Goal: Task Accomplishment & Management: Complete application form

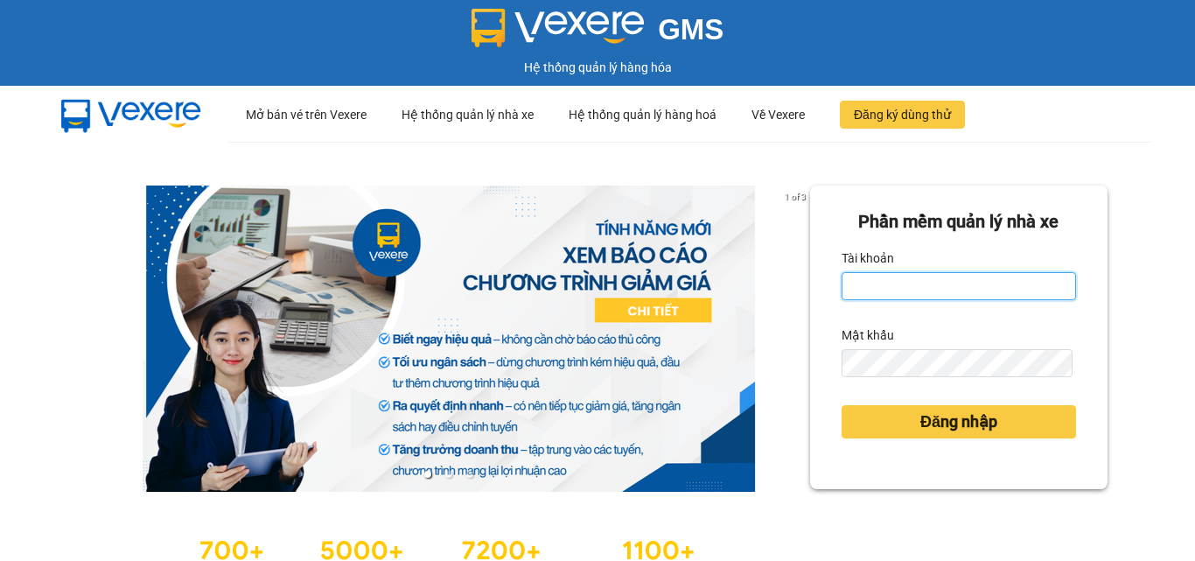
click at [903, 282] on input "Tài khoản" at bounding box center [958, 286] width 234 height 28
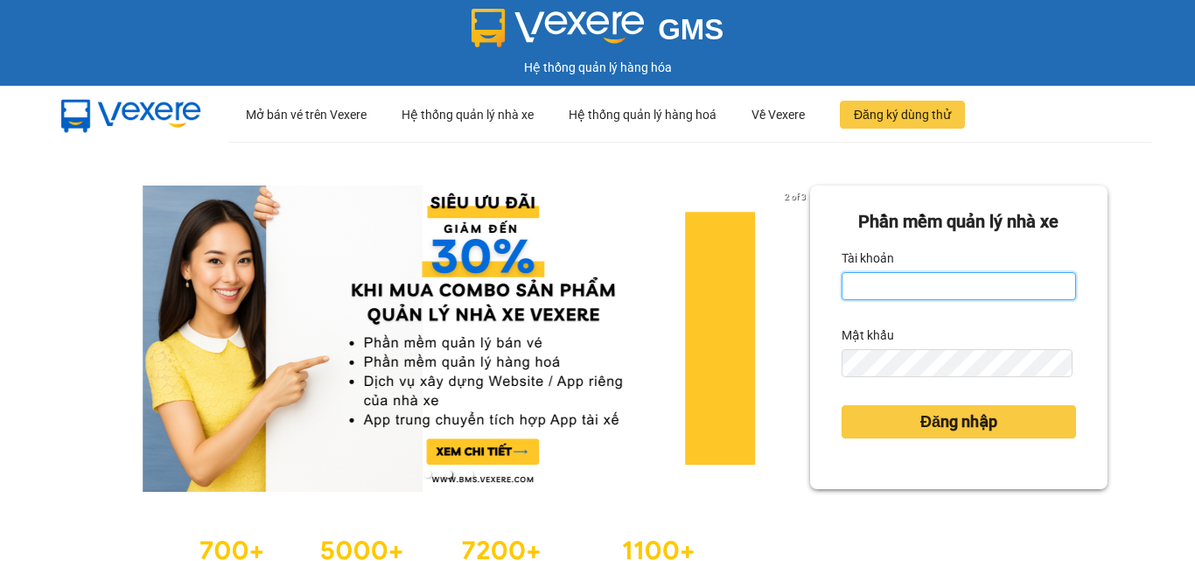
click at [940, 288] on input "Tài khoản" at bounding box center [958, 286] width 234 height 28
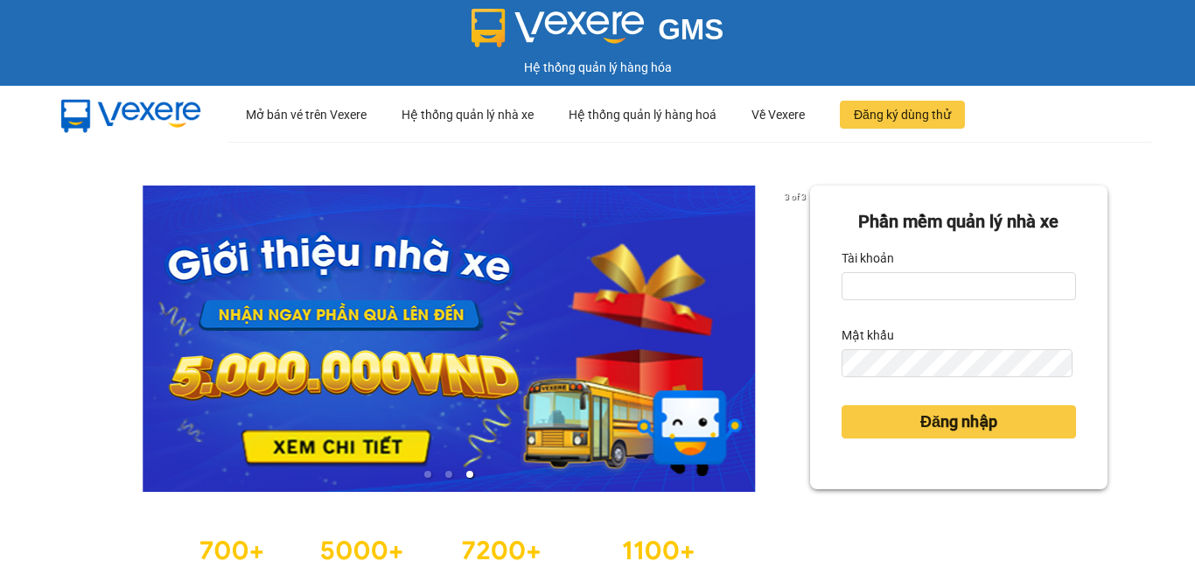
click at [1161, 401] on div "3 of 3 Phần mềm quản lý nhà xe Tài khoản Mật khẩu Đăng nhập" at bounding box center [597, 389] width 1195 height 495
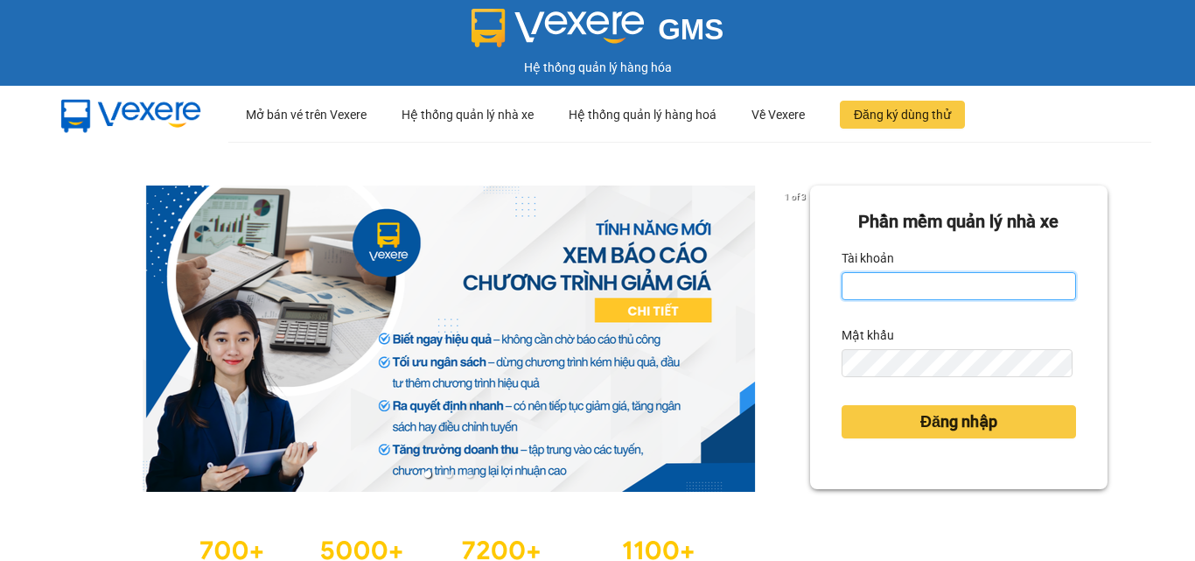
click at [950, 296] on input "Tài khoản" at bounding box center [958, 286] width 234 height 28
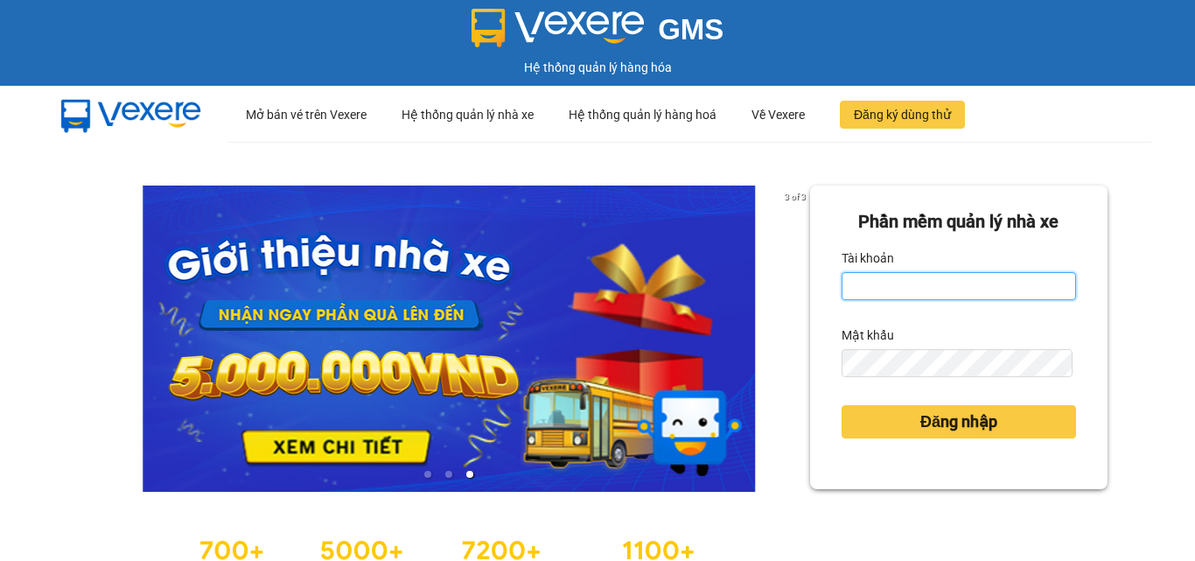
click at [893, 282] on input "Tài khoản" at bounding box center [958, 286] width 234 height 28
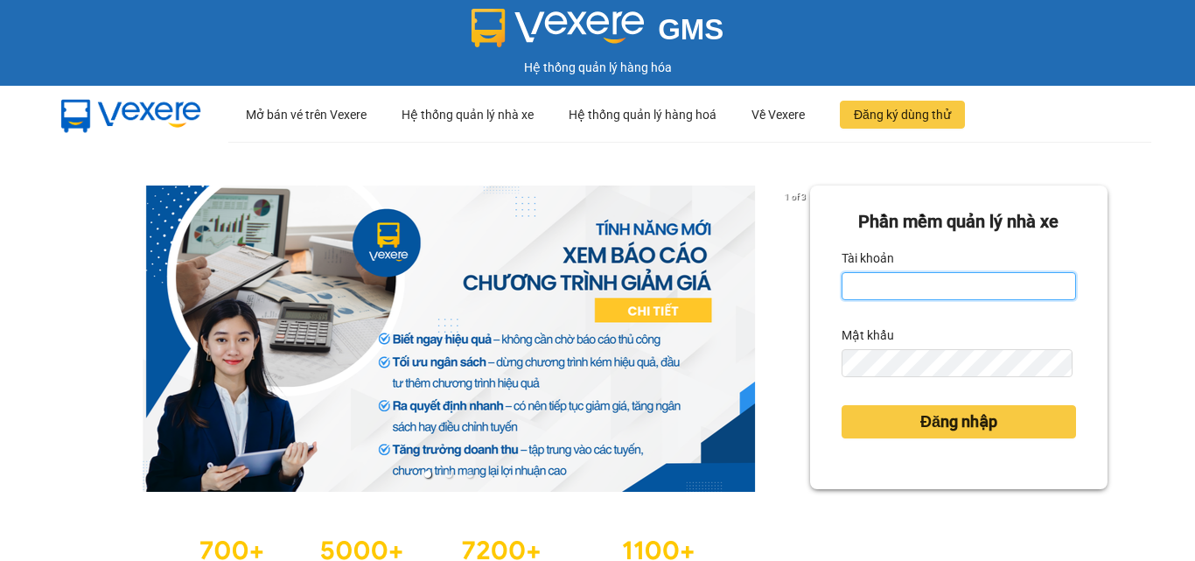
click at [882, 272] on input "Tài khoản" at bounding box center [958, 286] width 234 height 28
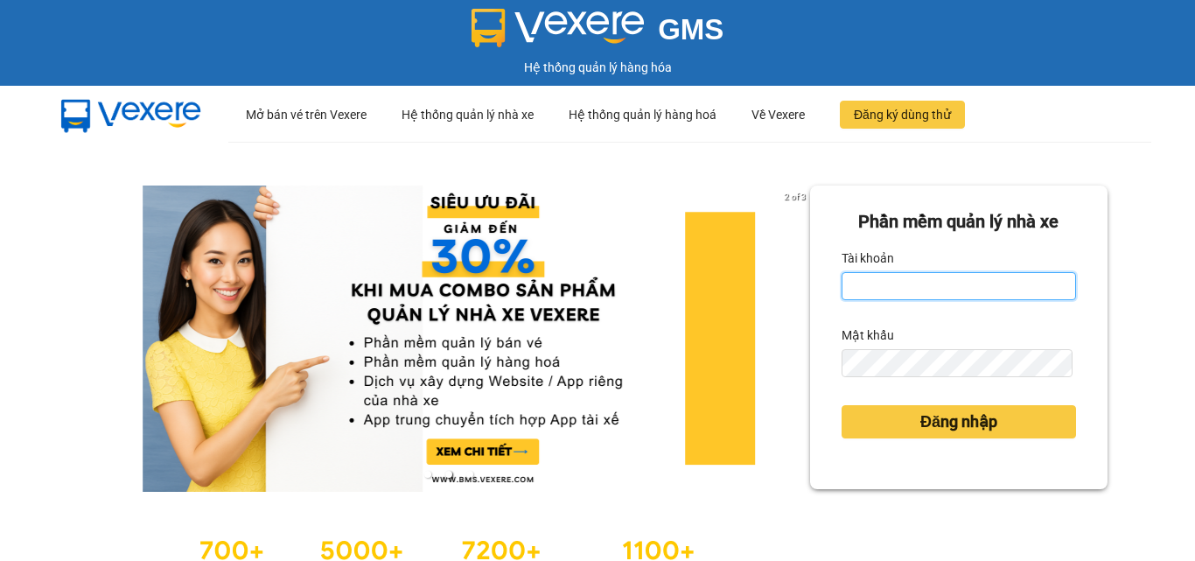
click at [921, 279] on input "Tài khoản" at bounding box center [958, 286] width 234 height 28
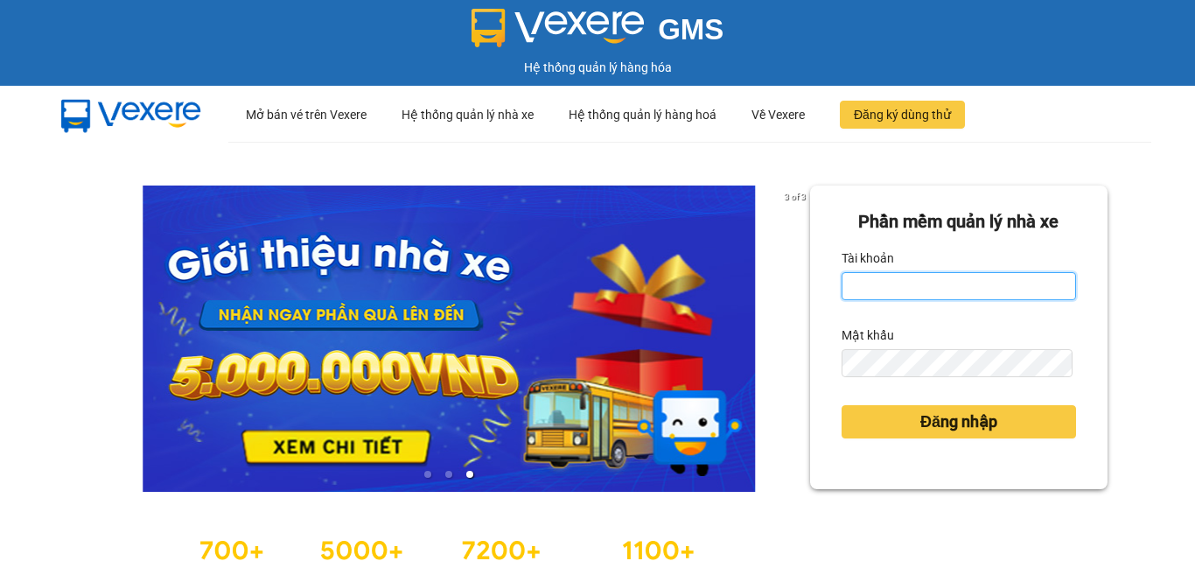
click at [922, 296] on input "Tài khoản" at bounding box center [958, 286] width 234 height 28
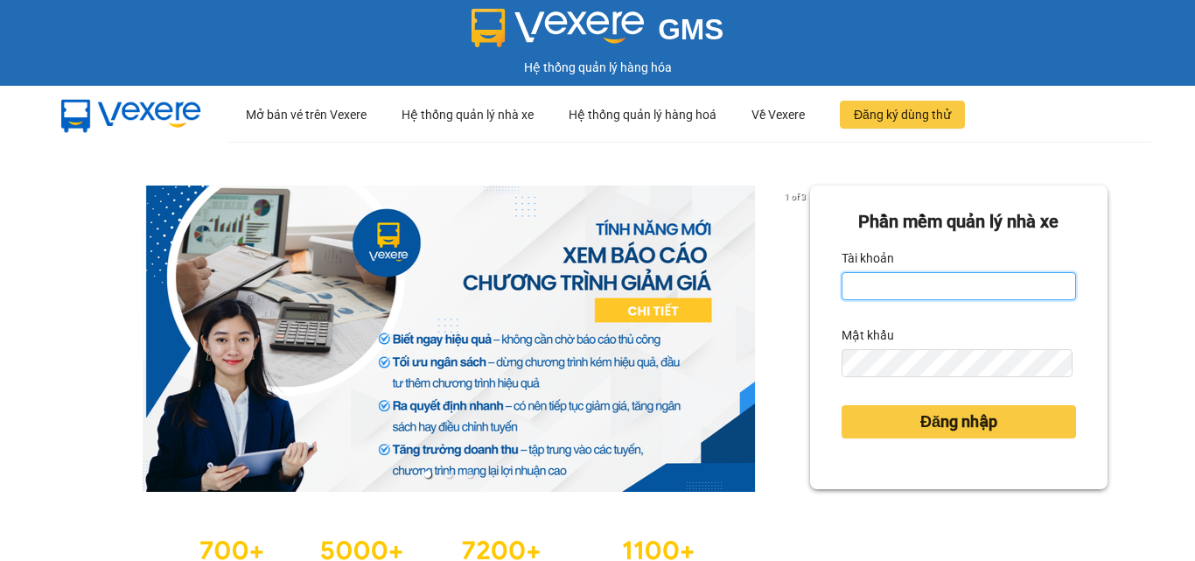
click at [927, 286] on input "Tài khoản" at bounding box center [958, 286] width 234 height 28
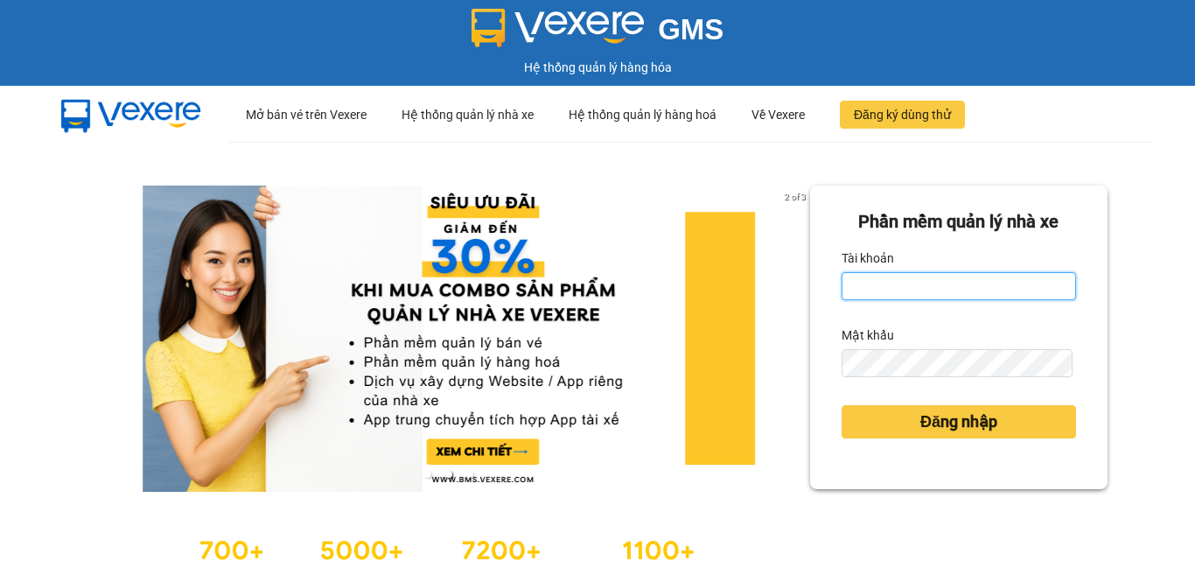
click at [896, 285] on input "Tài khoản" at bounding box center [958, 286] width 234 height 28
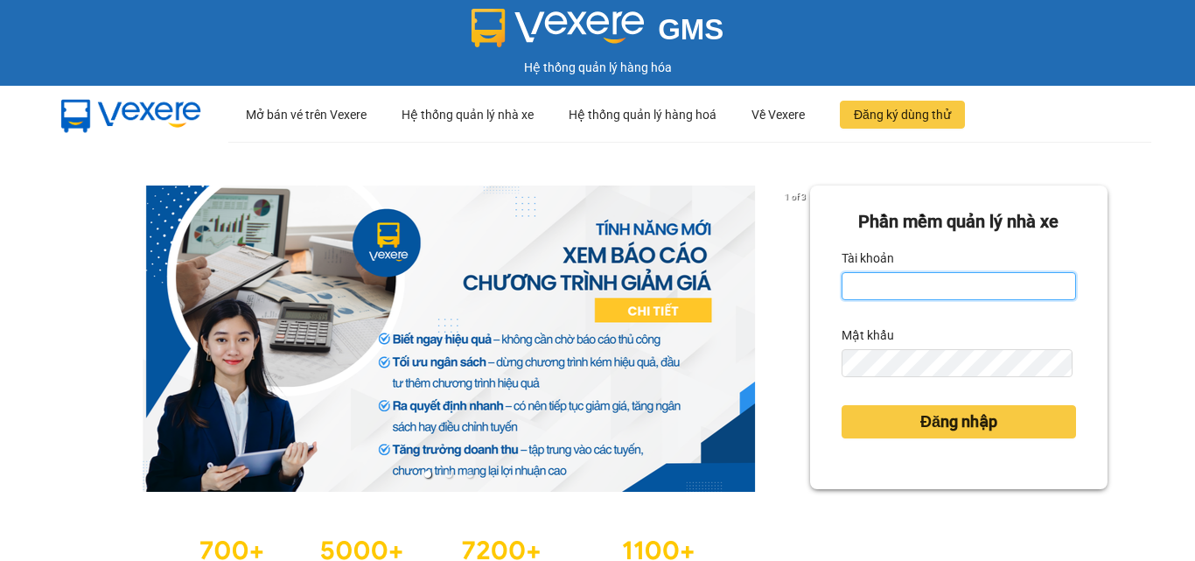
click at [914, 283] on input "Tài khoản" at bounding box center [958, 286] width 234 height 28
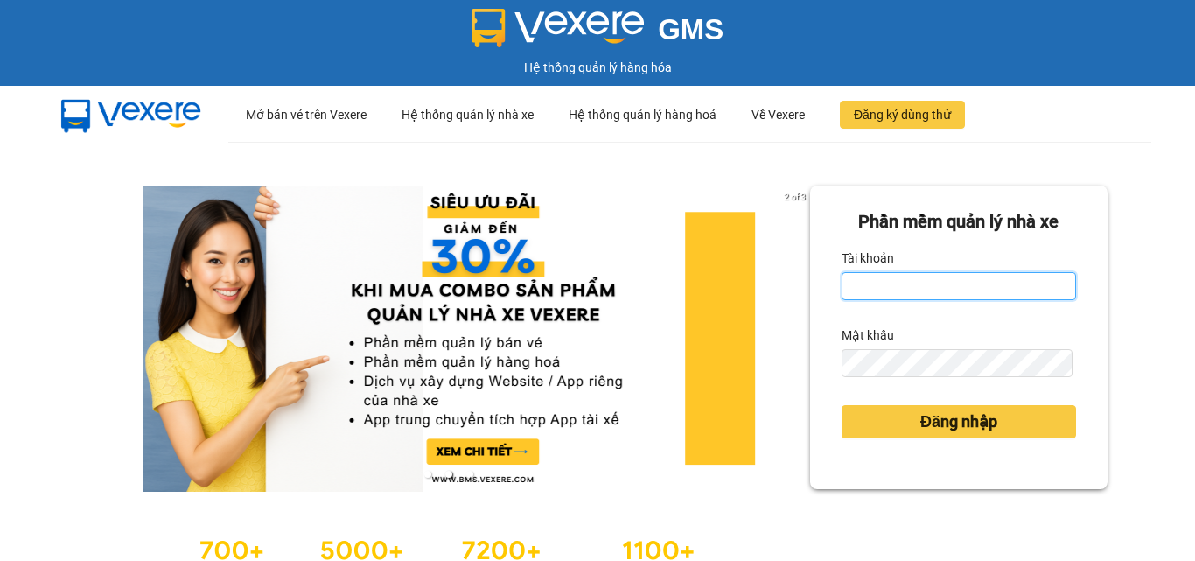
click at [958, 291] on input "Tài khoản" at bounding box center [958, 286] width 234 height 28
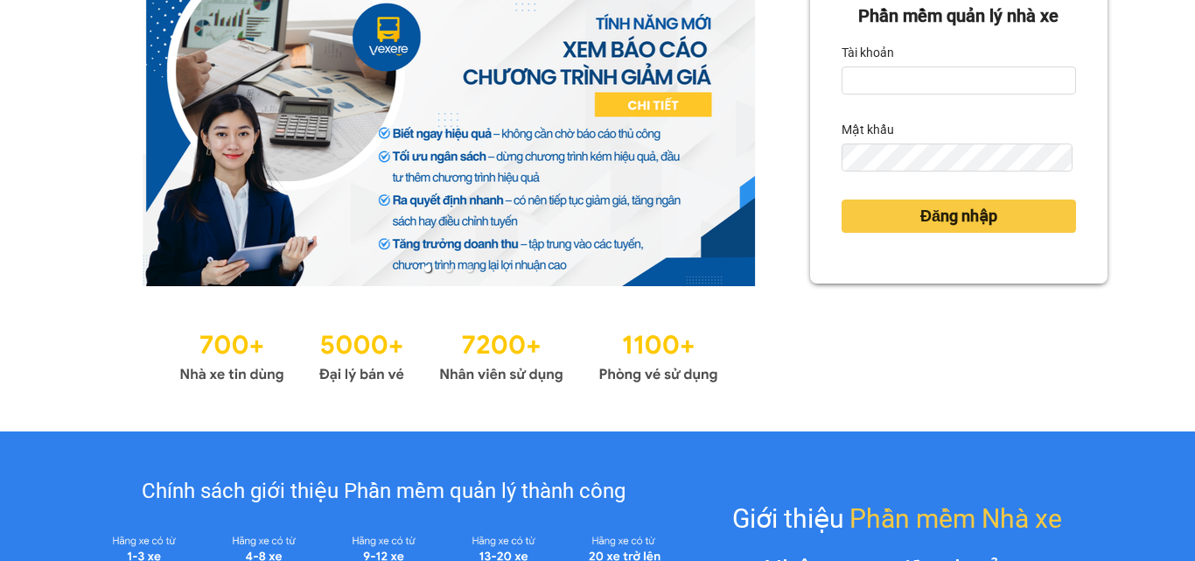
scroll to position [175, 0]
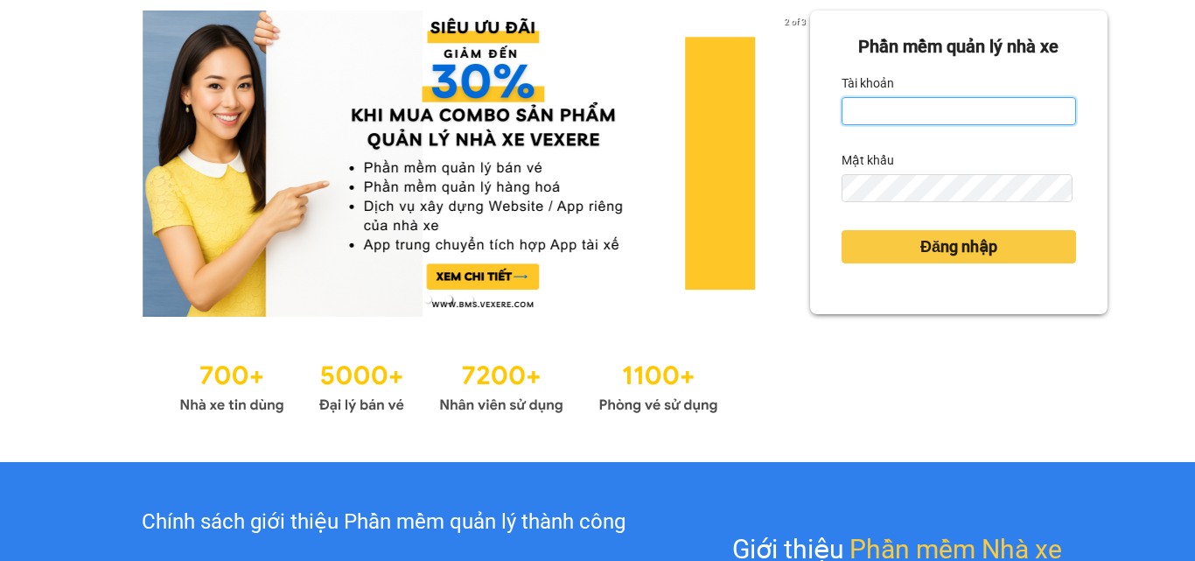
click at [909, 114] on input "Tài khoản" at bounding box center [958, 111] width 234 height 28
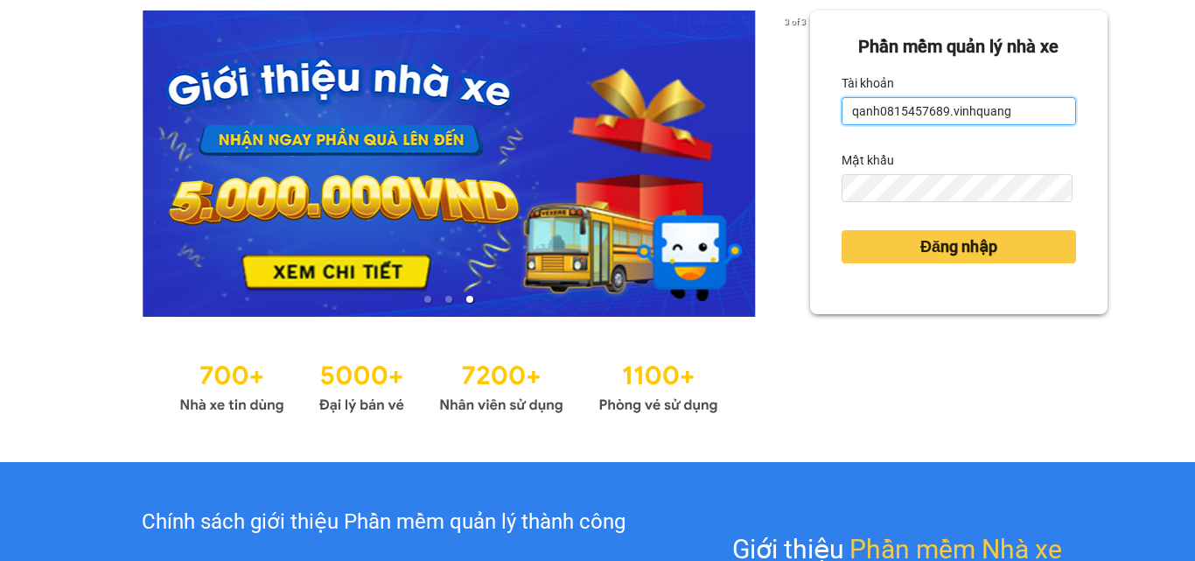
click at [1009, 110] on input "qanh0815457689.vinhquang" at bounding box center [958, 111] width 234 height 28
click at [923, 301] on div "Phần mềm quản lý nhà xe Tài khoản qanh0815457689.vinhquang Mật khẩu Đăng nhập" at bounding box center [958, 161] width 297 height 303
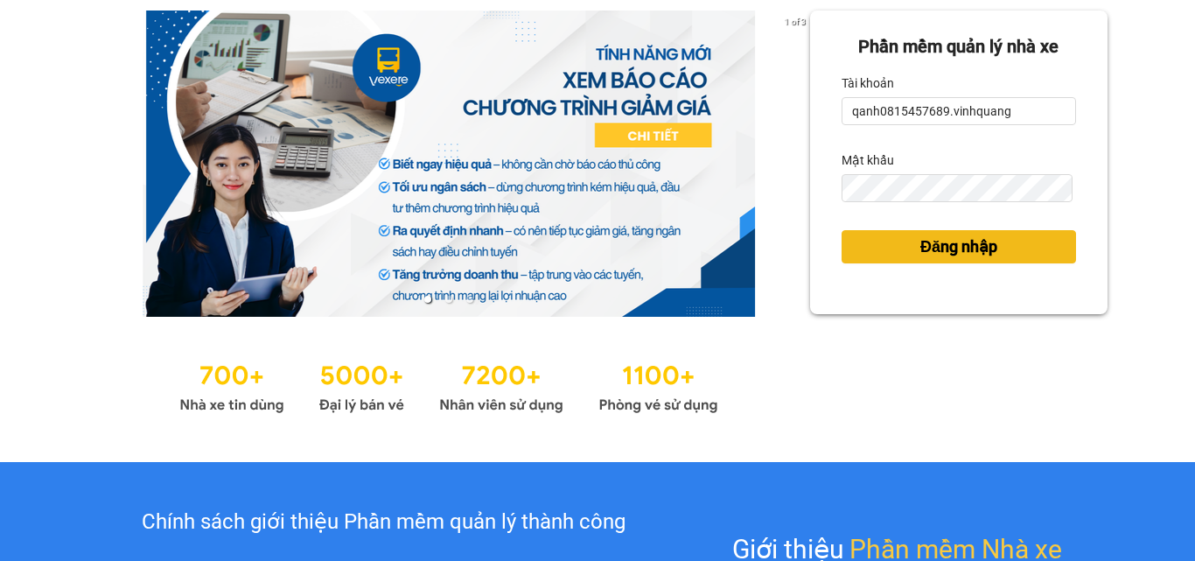
click at [925, 247] on span "Đăng nhập" at bounding box center [958, 246] width 77 height 24
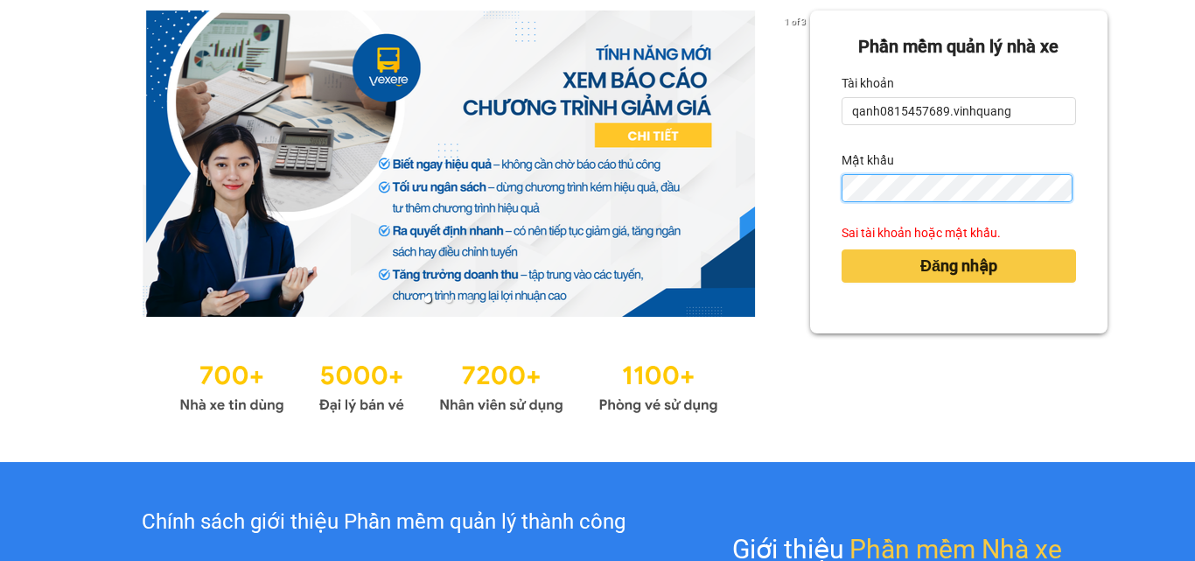
click at [754, 187] on div "1 of 3 Phần mềm quản lý nhà xe Tài khoản qanh0815457689.vinhquang Mật khẩu Sai …" at bounding box center [597, 214] width 1195 height 495
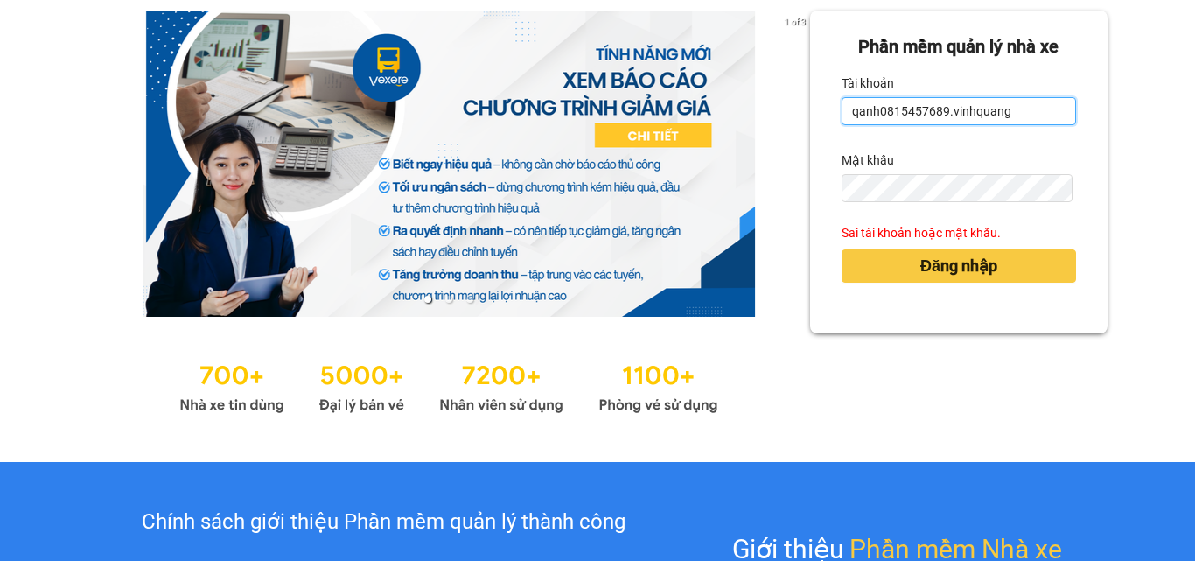
click at [1006, 101] on input "qanh0815457689.vinhquang" at bounding box center [958, 111] width 234 height 28
type input "qanh0815457689.vinhquang"
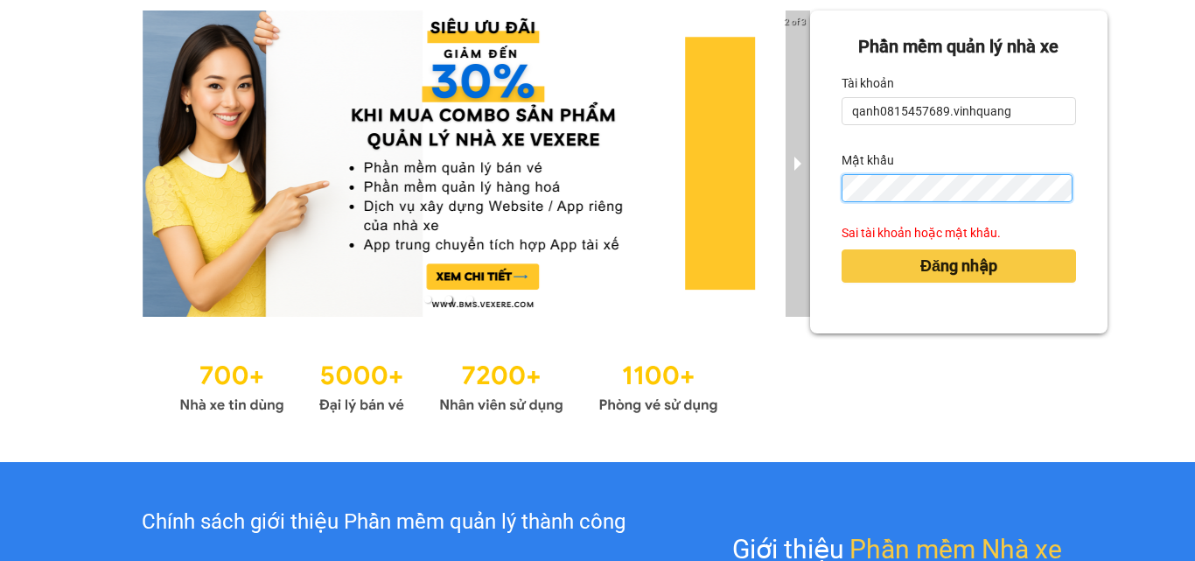
click at [800, 196] on div "2 of 3 Phần mềm quản lý nhà xe Tài khoản qanh0815457689.vinhquang Mật khẩu Sai …" at bounding box center [597, 214] width 1195 height 495
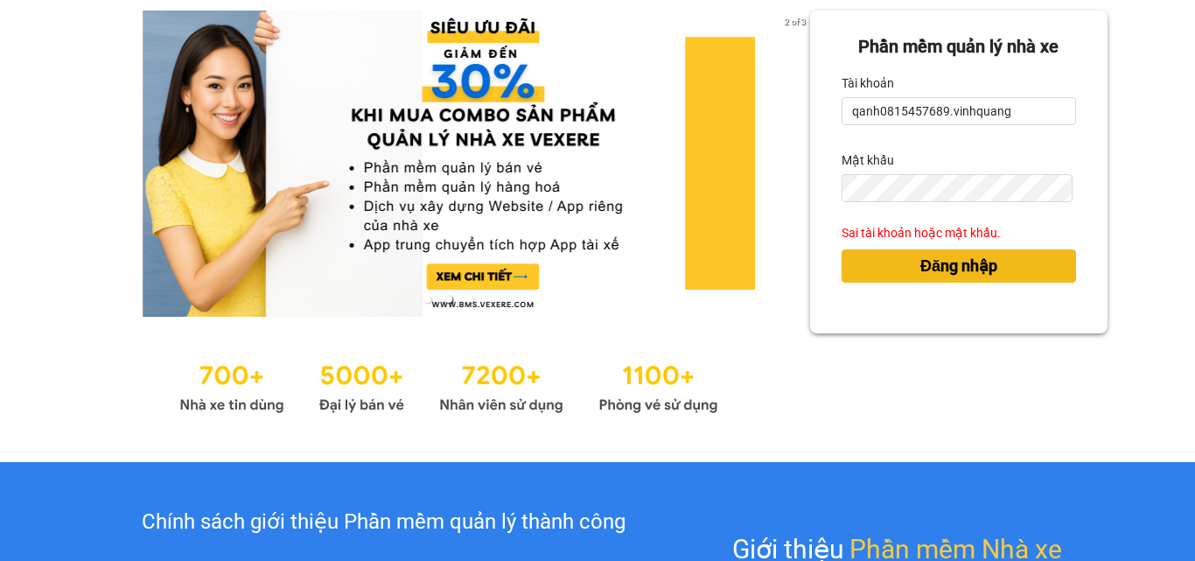
click at [931, 260] on span "Đăng nhập" at bounding box center [958, 266] width 77 height 24
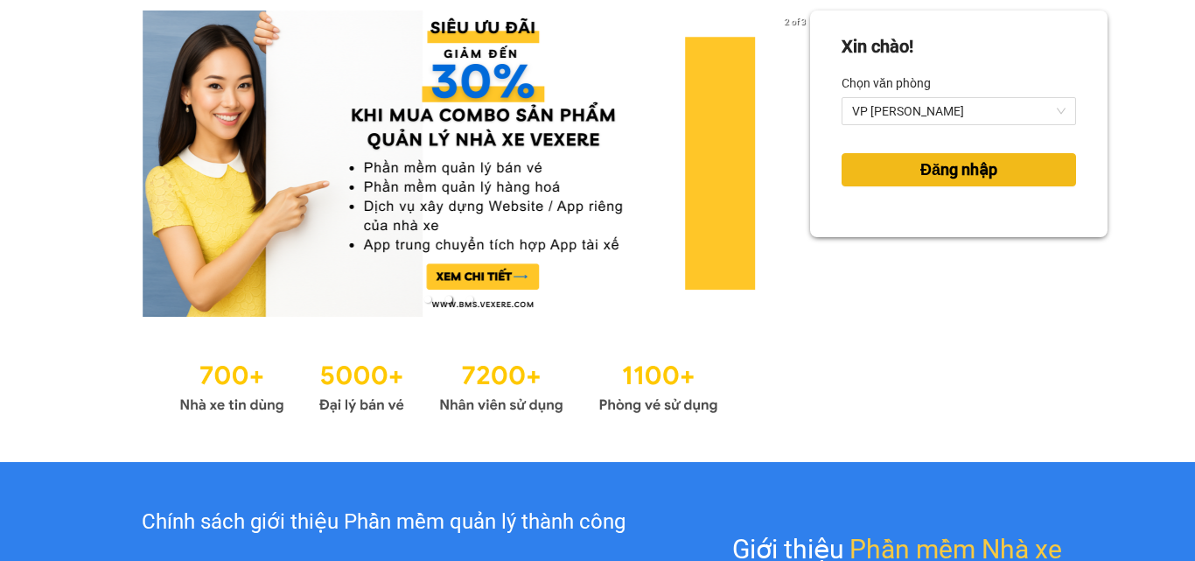
click at [900, 167] on button "Đăng nhập" at bounding box center [958, 169] width 234 height 33
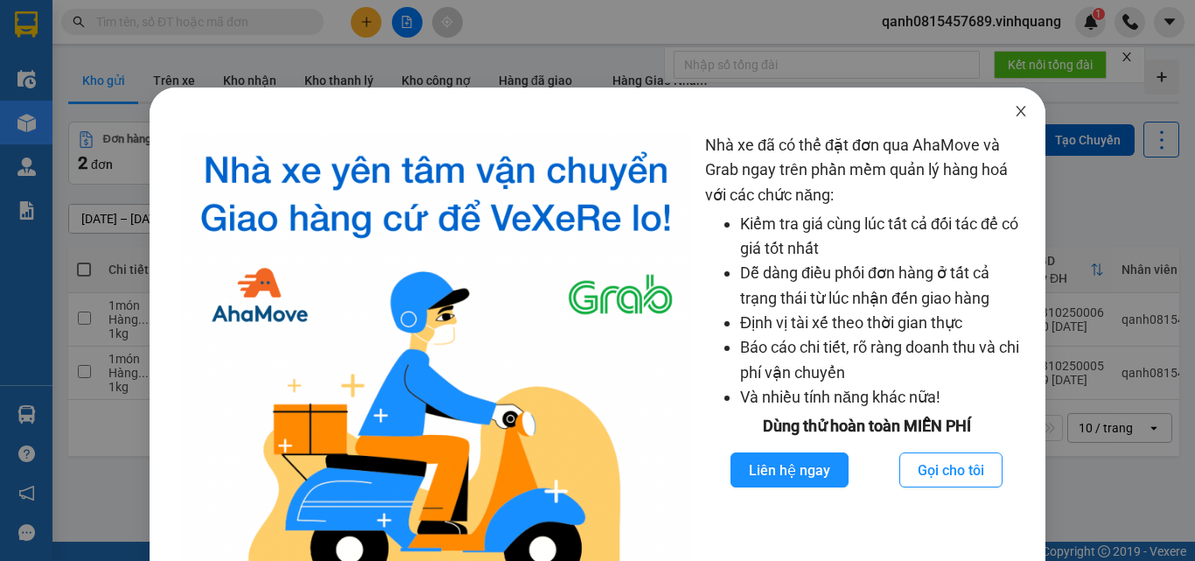
click at [1014, 115] on icon "close" at bounding box center [1021, 111] width 14 height 14
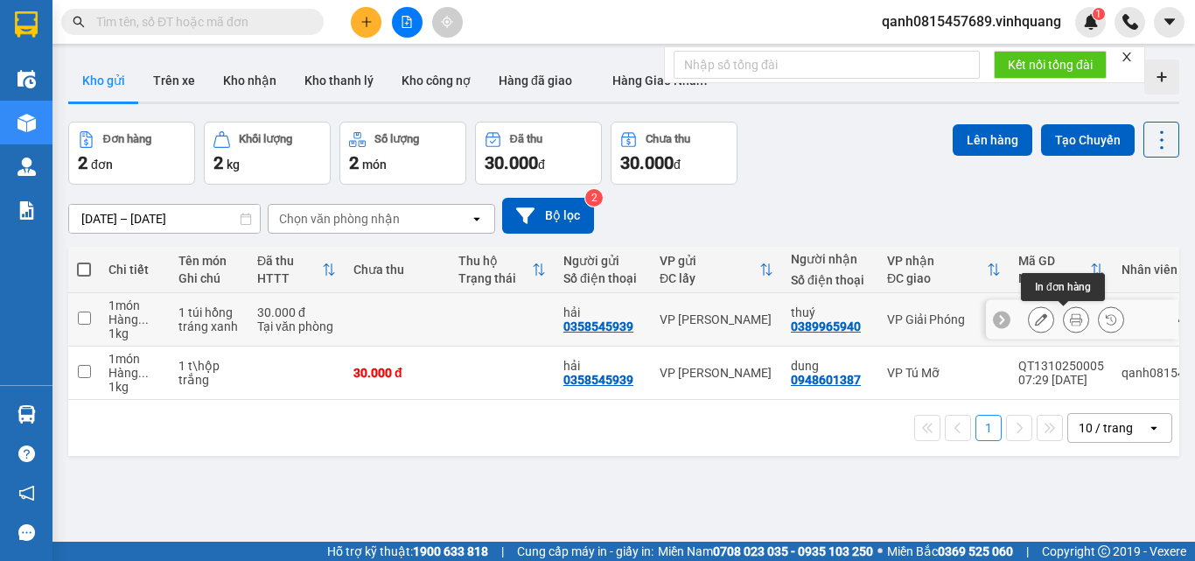
click at [1070, 322] on icon at bounding box center [1076, 319] width 12 height 12
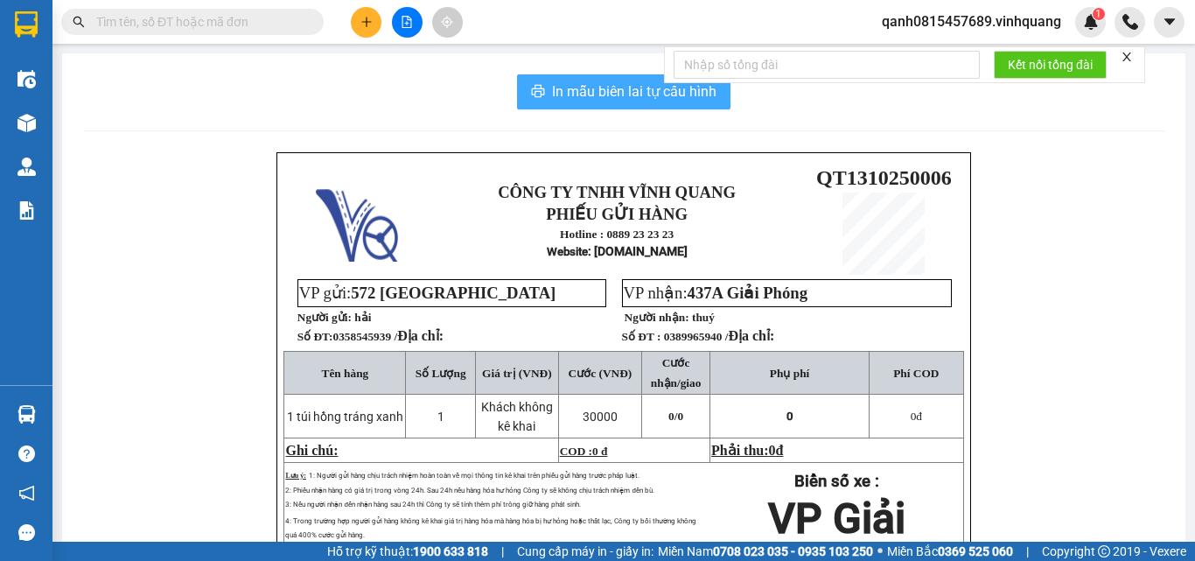
click at [639, 101] on span "In mẫu biên lai tự cấu hình" at bounding box center [634, 91] width 164 height 22
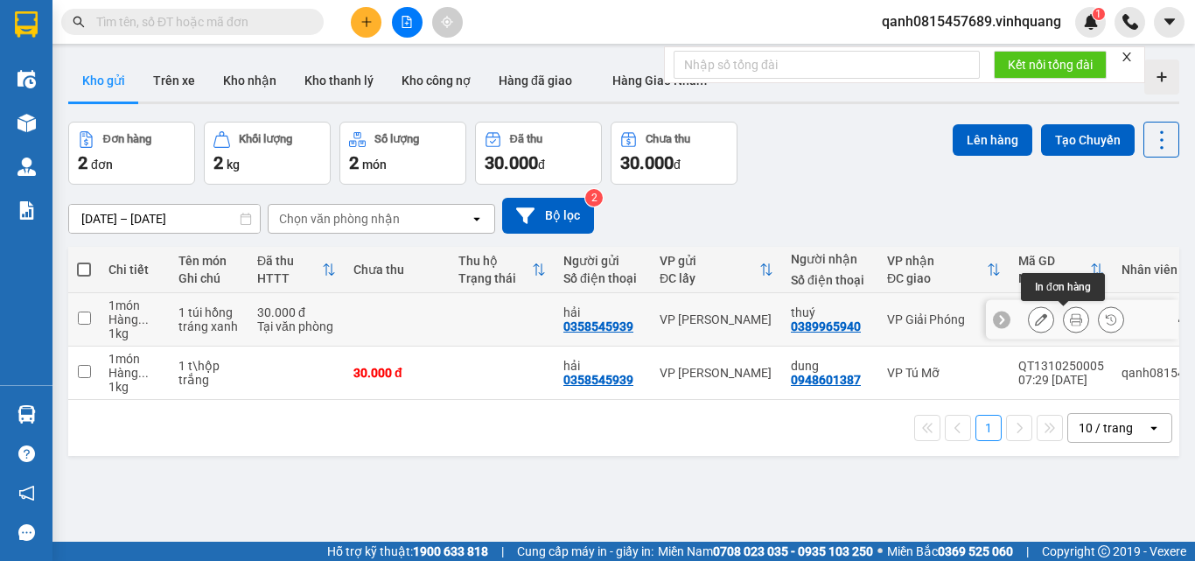
click at [1070, 322] on icon at bounding box center [1076, 319] width 12 height 12
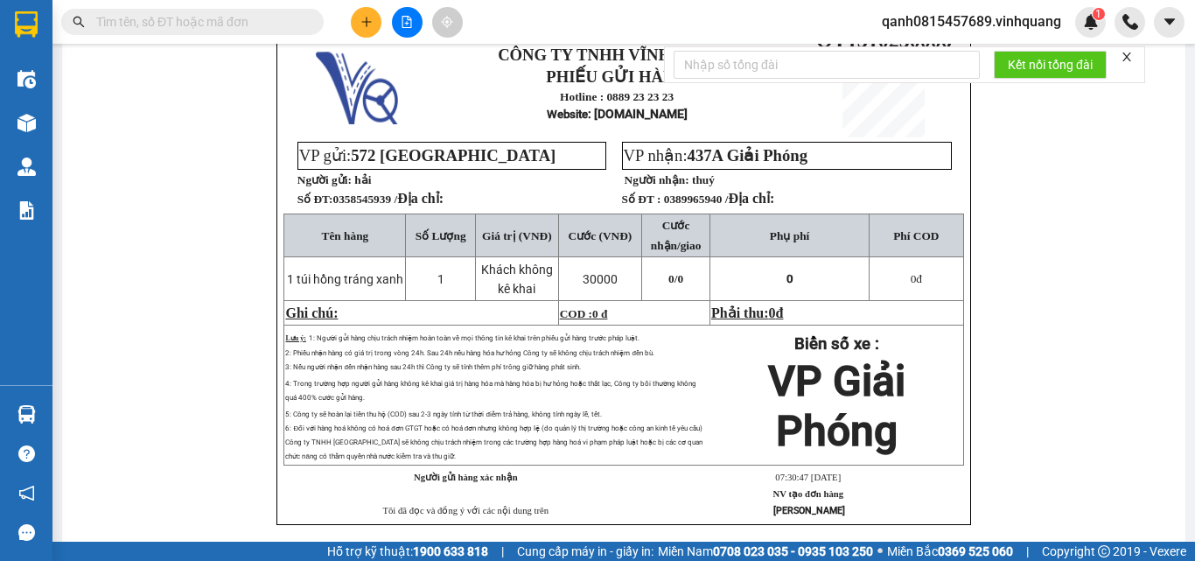
scroll to position [50, 0]
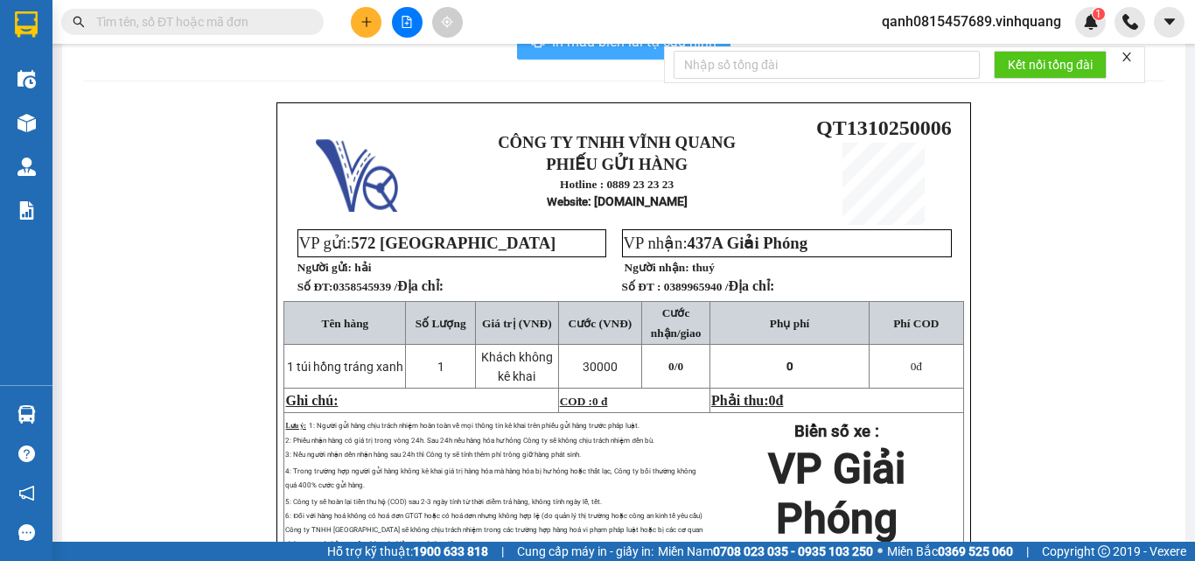
click at [577, 45] on span "In mẫu biên lai tự cấu hình" at bounding box center [634, 42] width 164 height 22
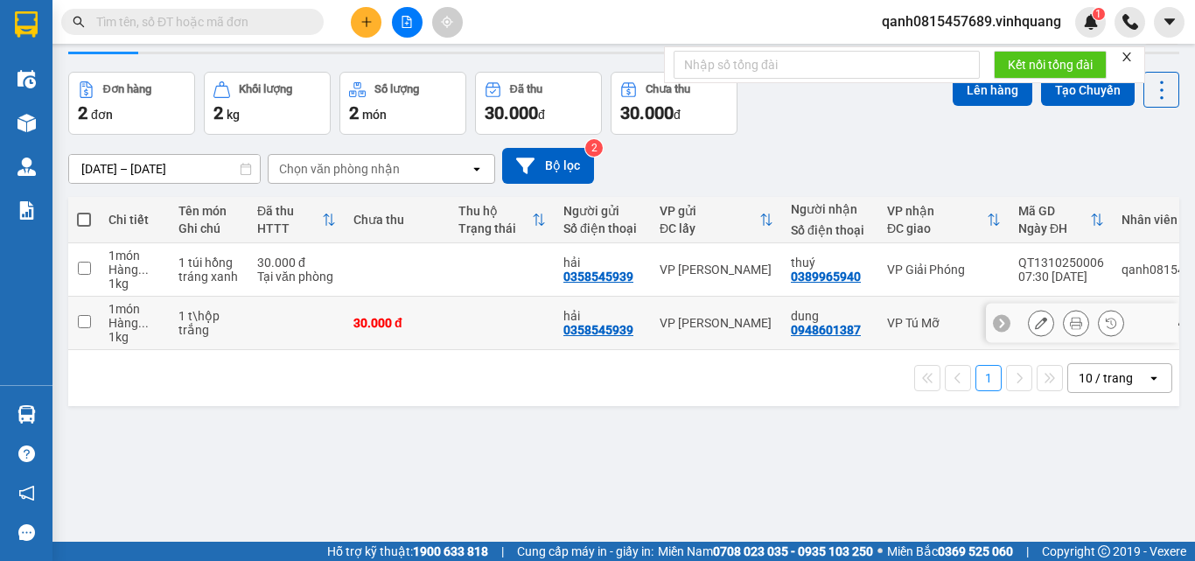
click at [1070, 326] on icon at bounding box center [1076, 323] width 12 height 12
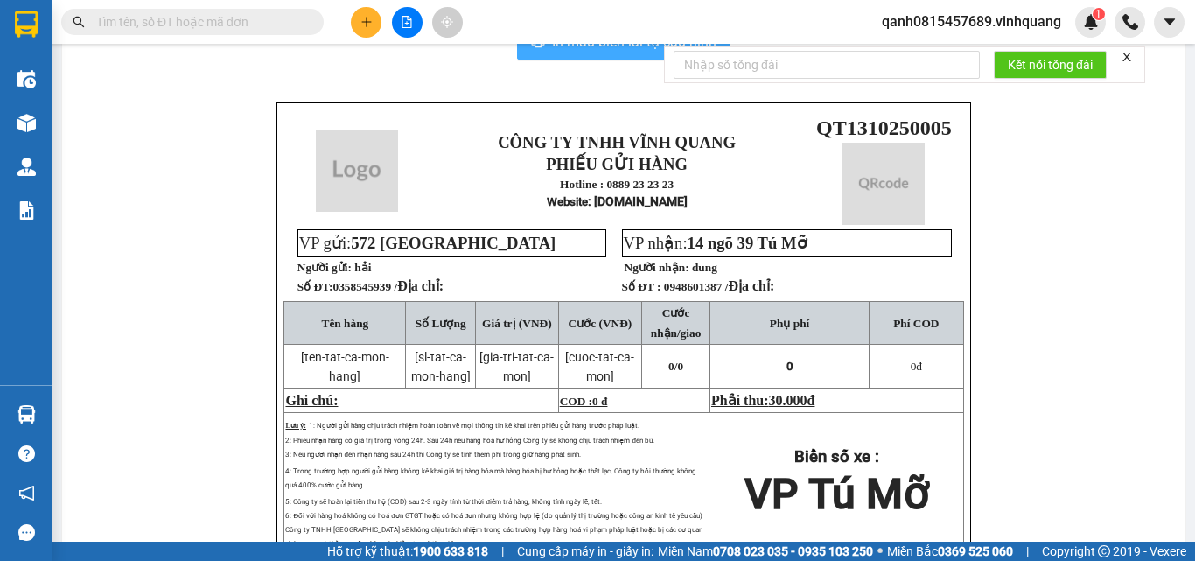
click at [609, 54] on button "In mẫu biên lai tự cấu hình" at bounding box center [623, 41] width 213 height 35
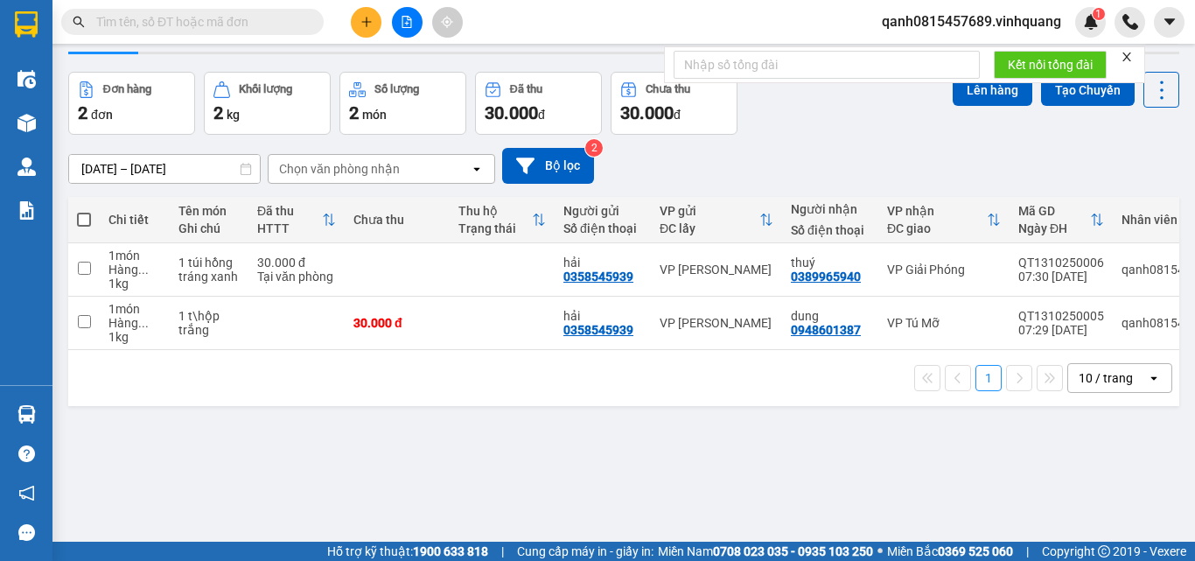
click at [1000, 19] on span "qanh0815457689.vinhquang" at bounding box center [971, 21] width 207 height 22
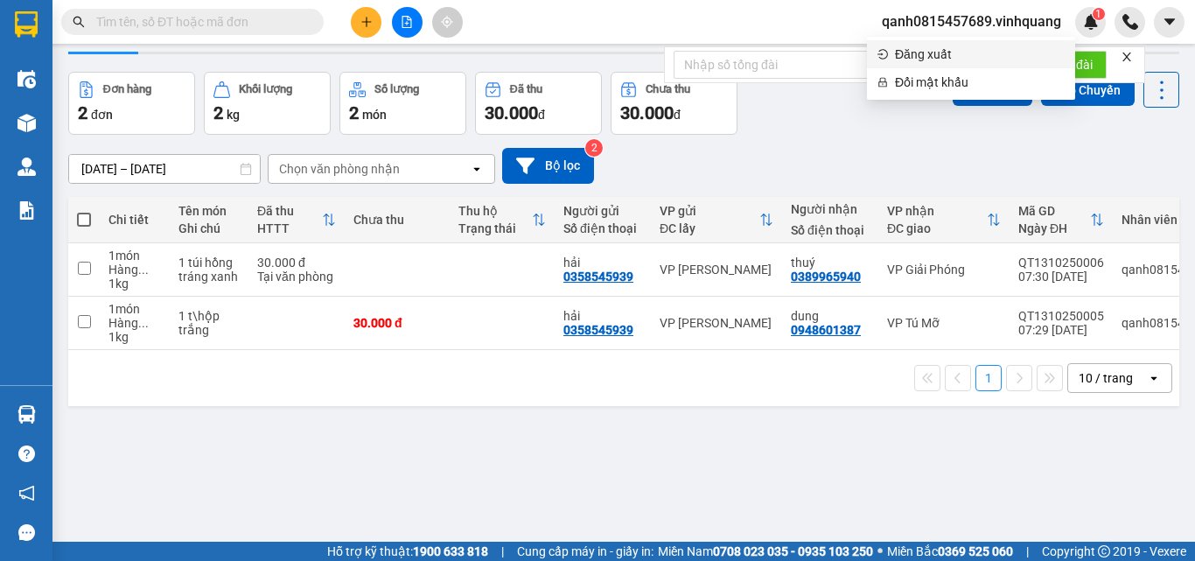
click at [906, 49] on span "Đăng xuất" at bounding box center [980, 54] width 170 height 19
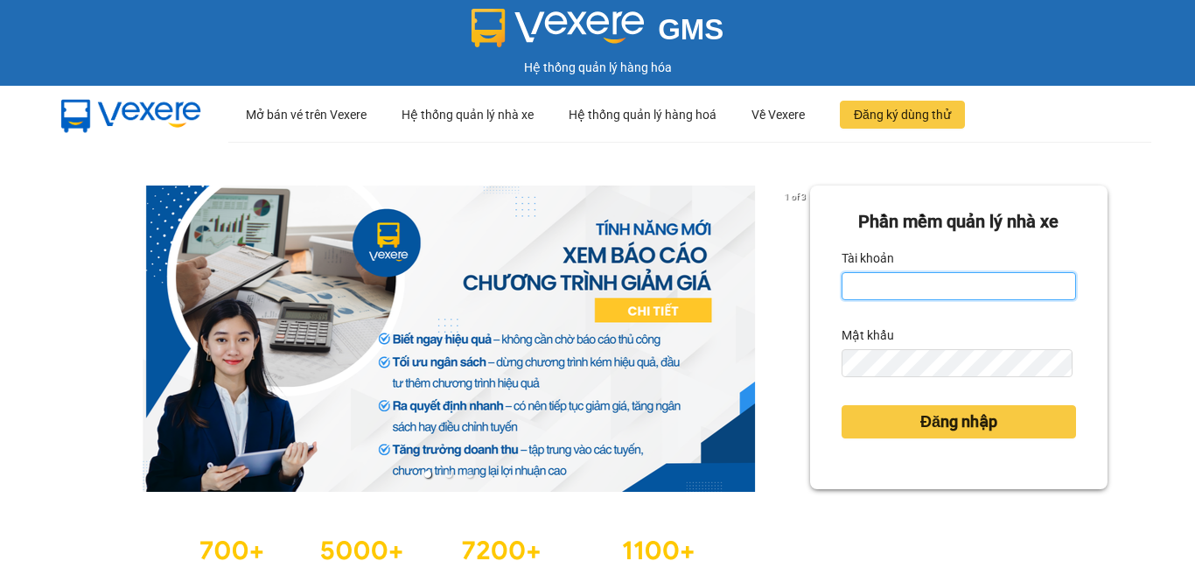
click at [915, 282] on input "Tài khoản" at bounding box center [958, 286] width 234 height 28
type input "quy0946071983.vinhquang"
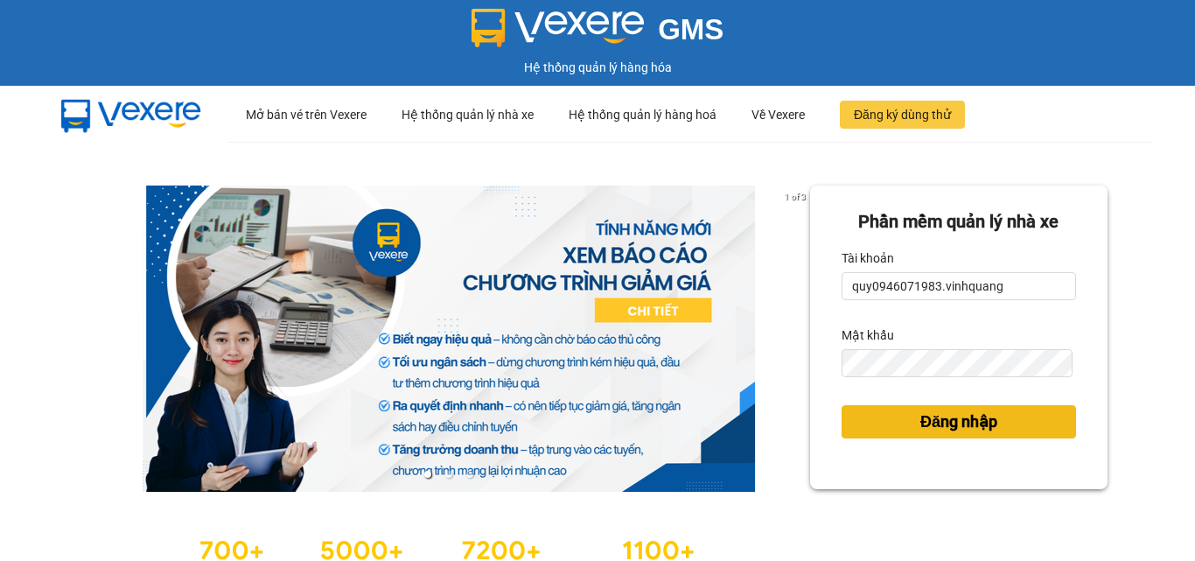
click at [966, 417] on span "Đăng nhập" at bounding box center [958, 421] width 77 height 24
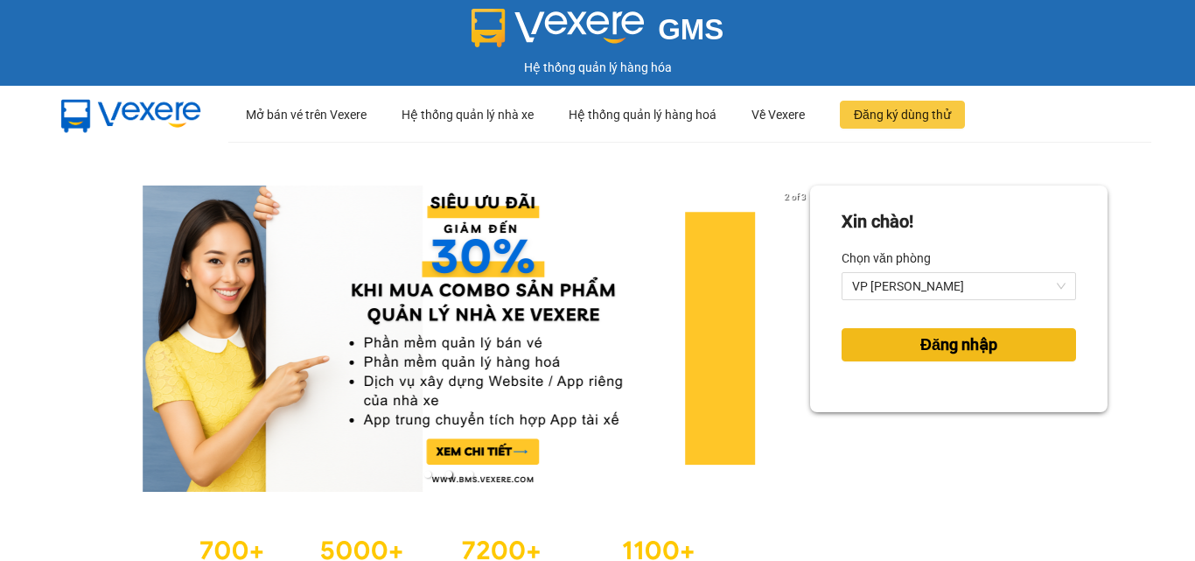
click at [938, 339] on span "Đăng nhập" at bounding box center [958, 344] width 77 height 24
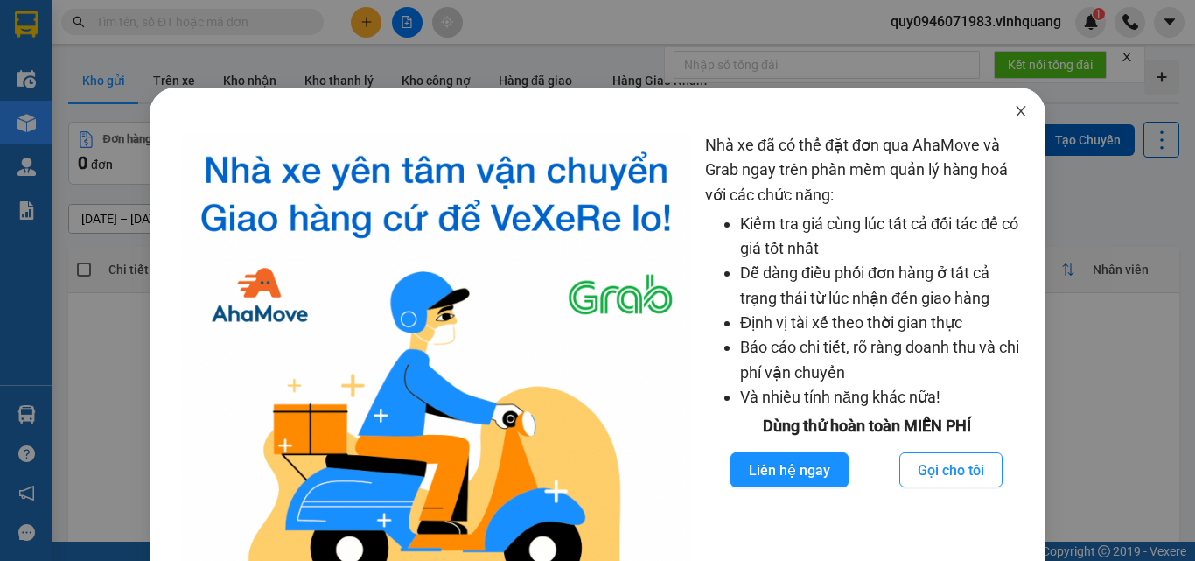
click at [1014, 114] on icon "close" at bounding box center [1021, 111] width 14 height 14
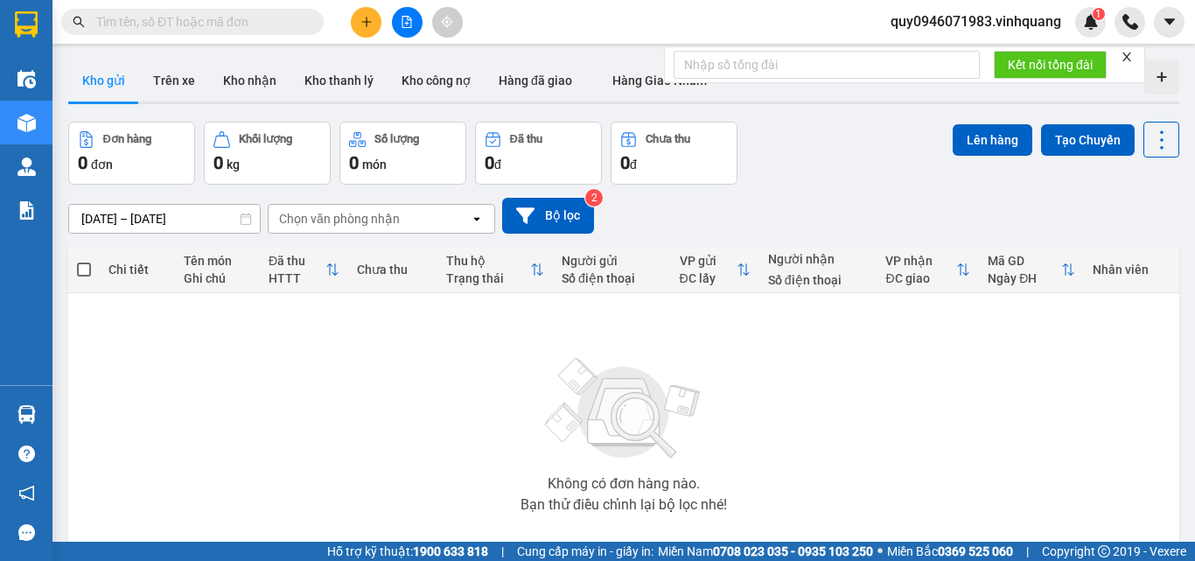
click at [276, 31] on span at bounding box center [192, 22] width 262 height 26
click at [262, 18] on input "text" at bounding box center [199, 21] width 206 height 19
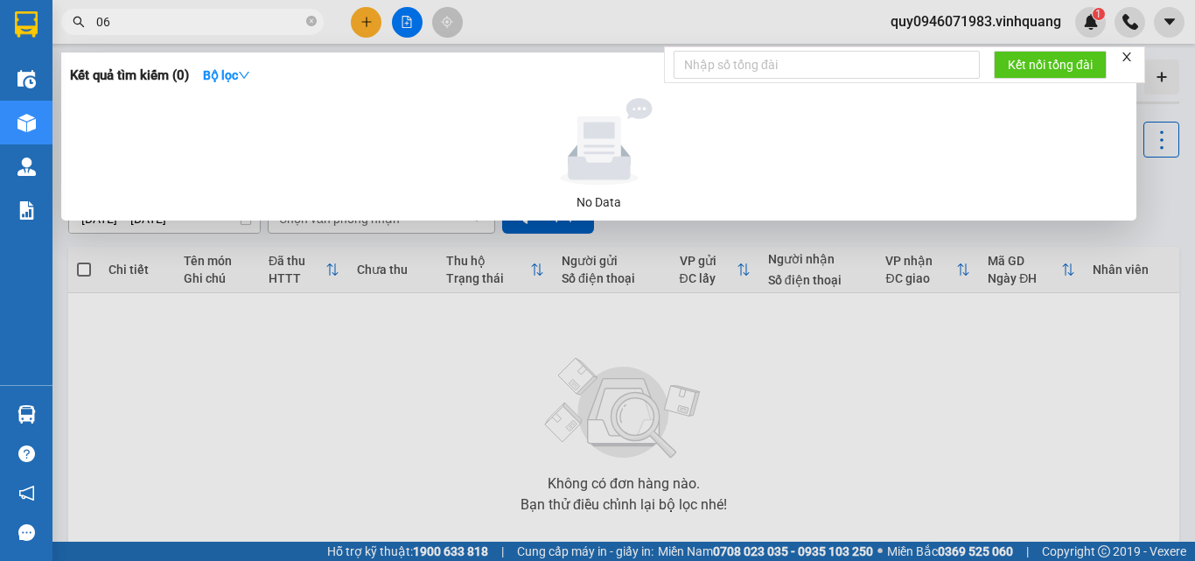
type input "0"
type input "1"
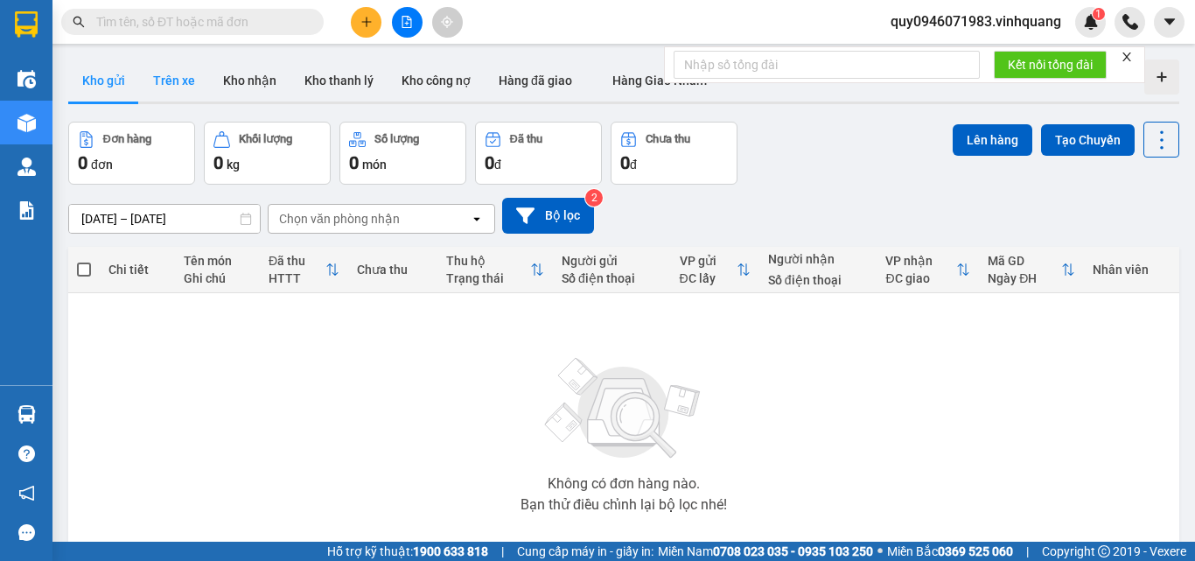
click at [178, 79] on button "Trên xe" at bounding box center [174, 80] width 70 height 42
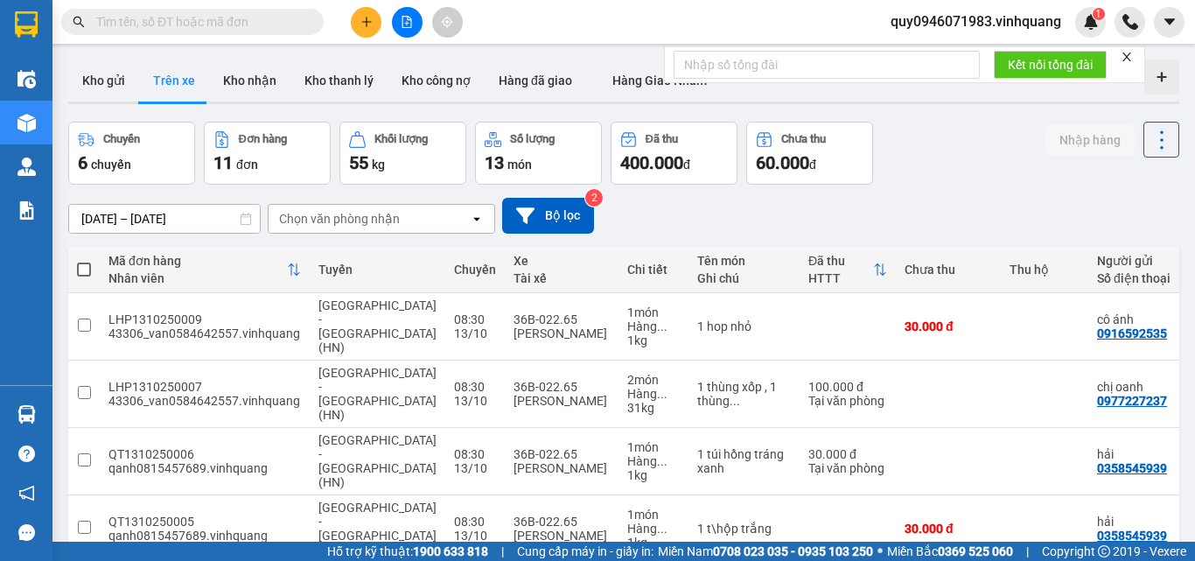
click at [166, 25] on input "text" at bounding box center [199, 21] width 206 height 19
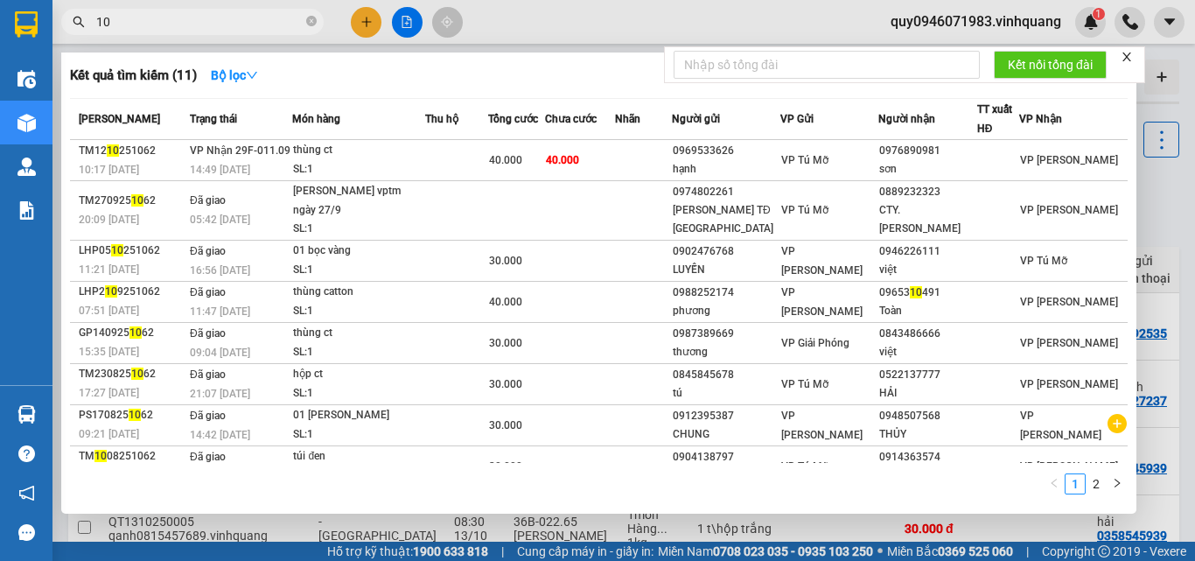
type input "1"
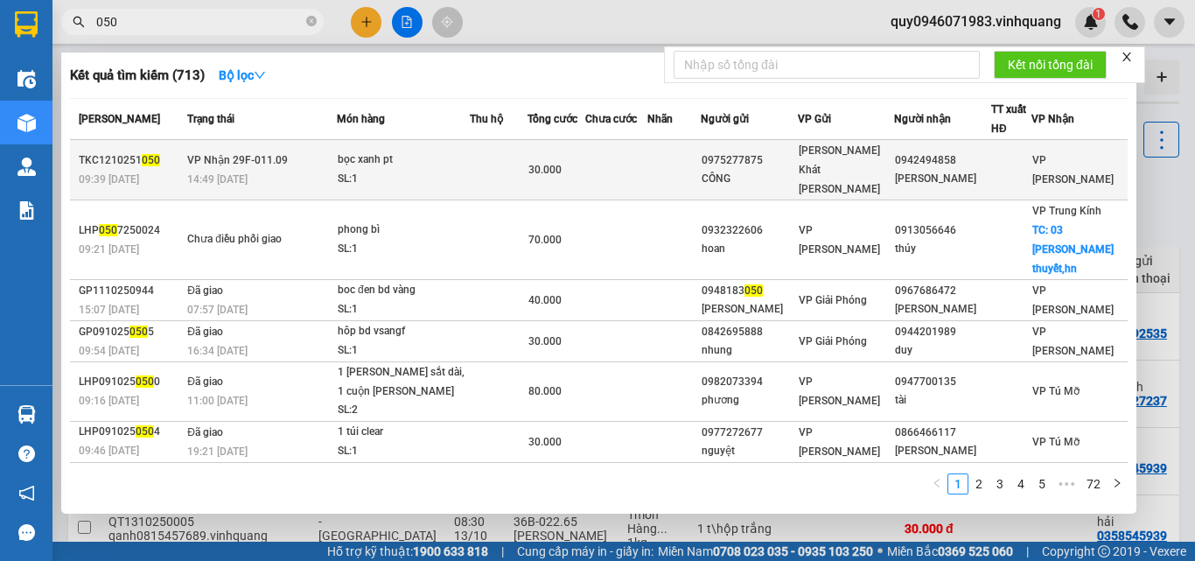
type input "050"
click at [982, 158] on div "0942494858" at bounding box center [942, 160] width 95 height 18
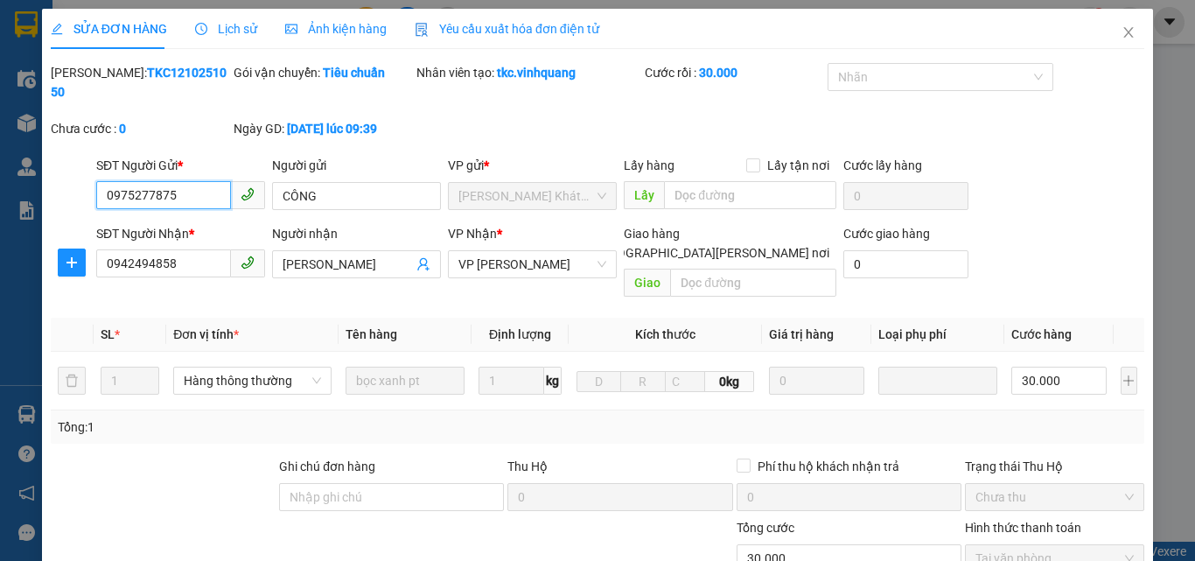
type input "0975277875"
type input "CÔNG"
type input "0942494858"
type input "tống duy tân"
type input "0"
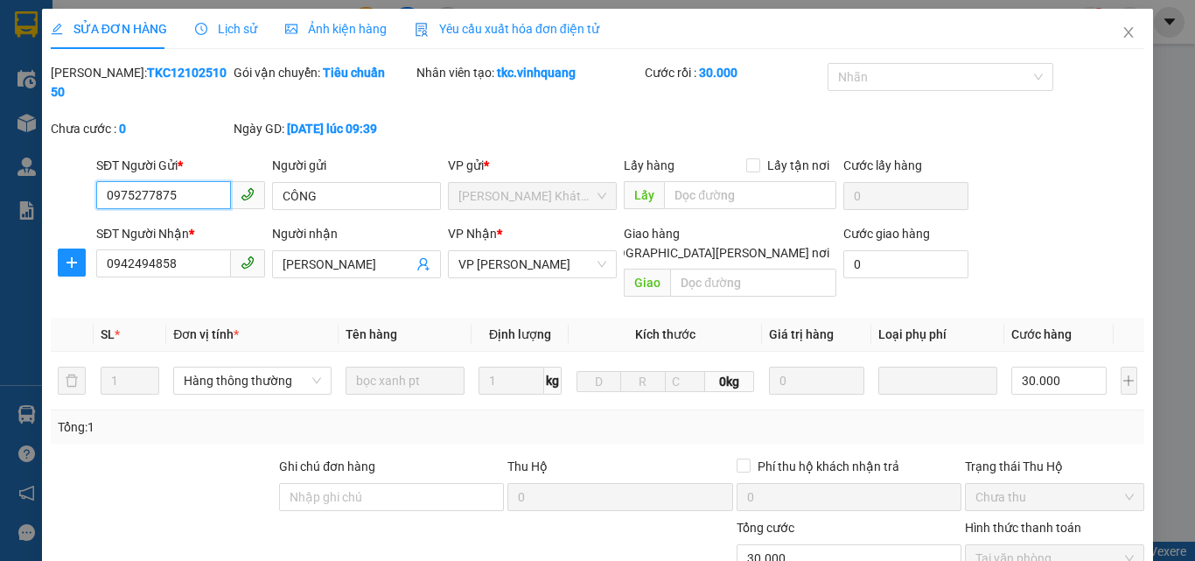
type input "30.000"
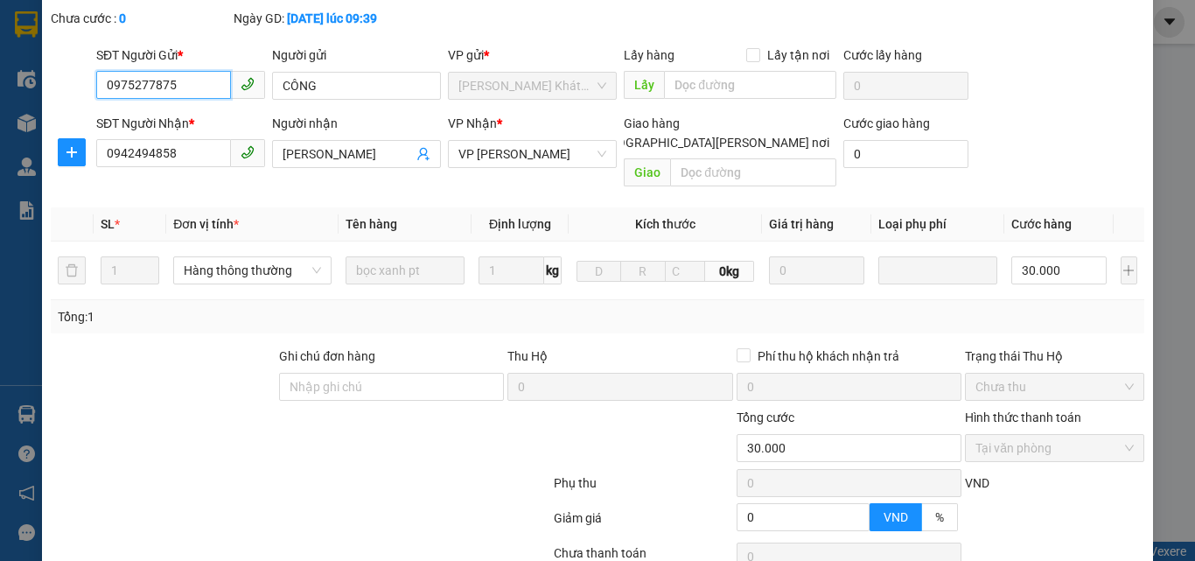
scroll to position [214, 0]
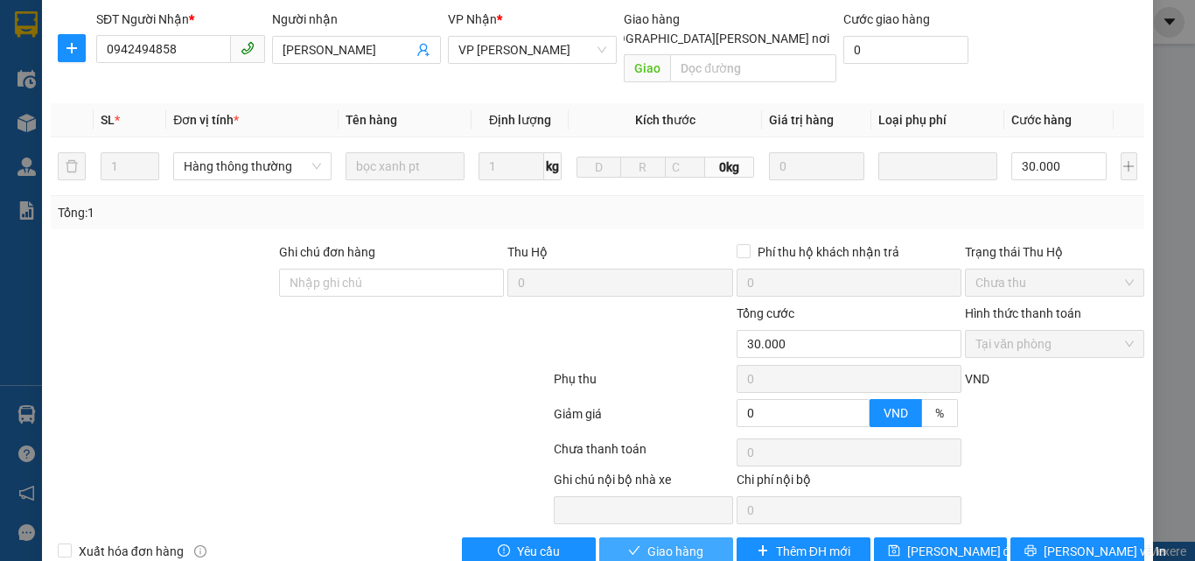
click at [660, 541] on span "Giao hàng" at bounding box center [675, 550] width 56 height 19
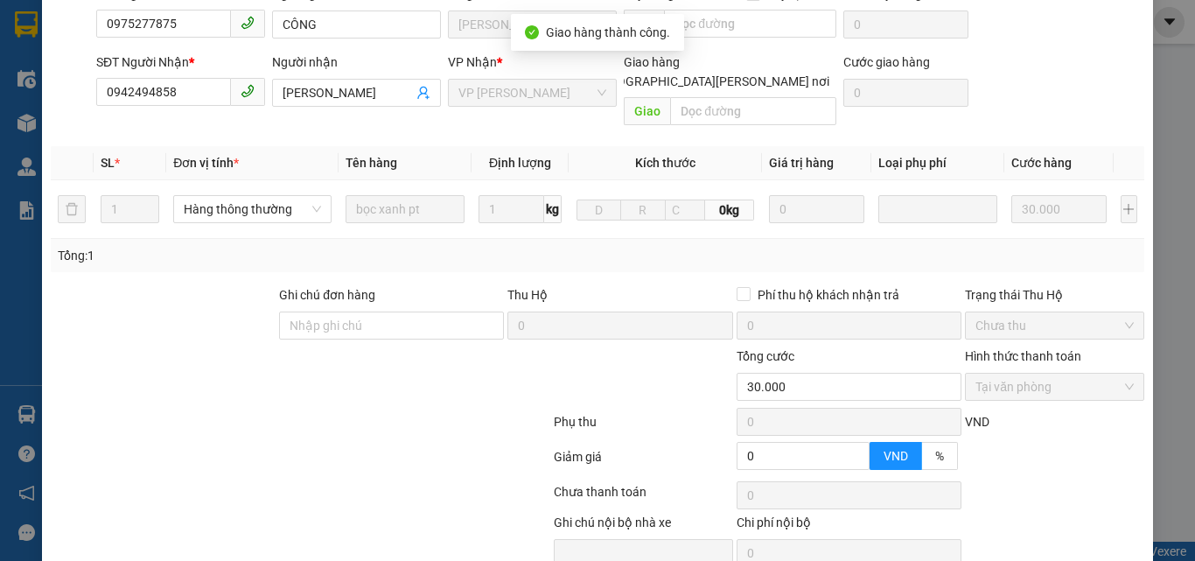
scroll to position [0, 0]
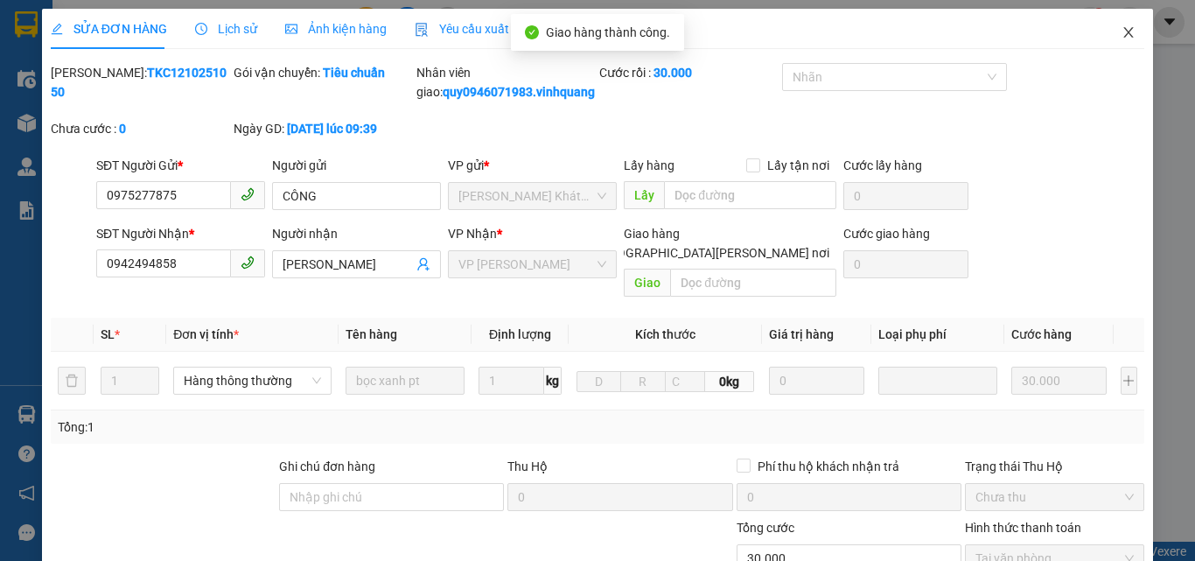
click at [1121, 32] on icon "close" at bounding box center [1128, 32] width 14 height 14
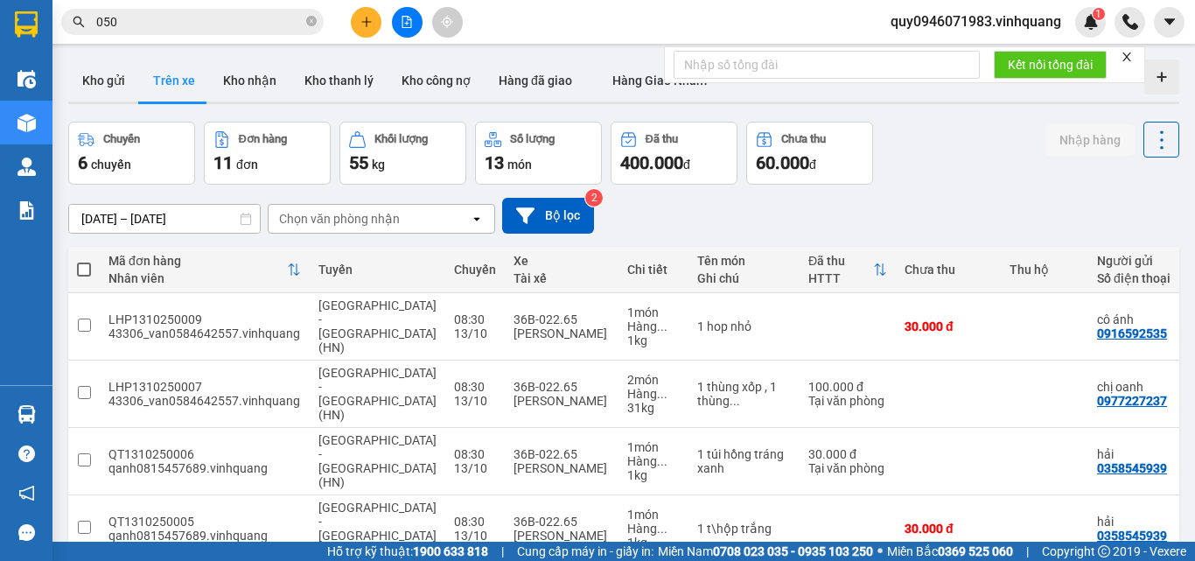
click at [156, 18] on input "050" at bounding box center [199, 21] width 206 height 19
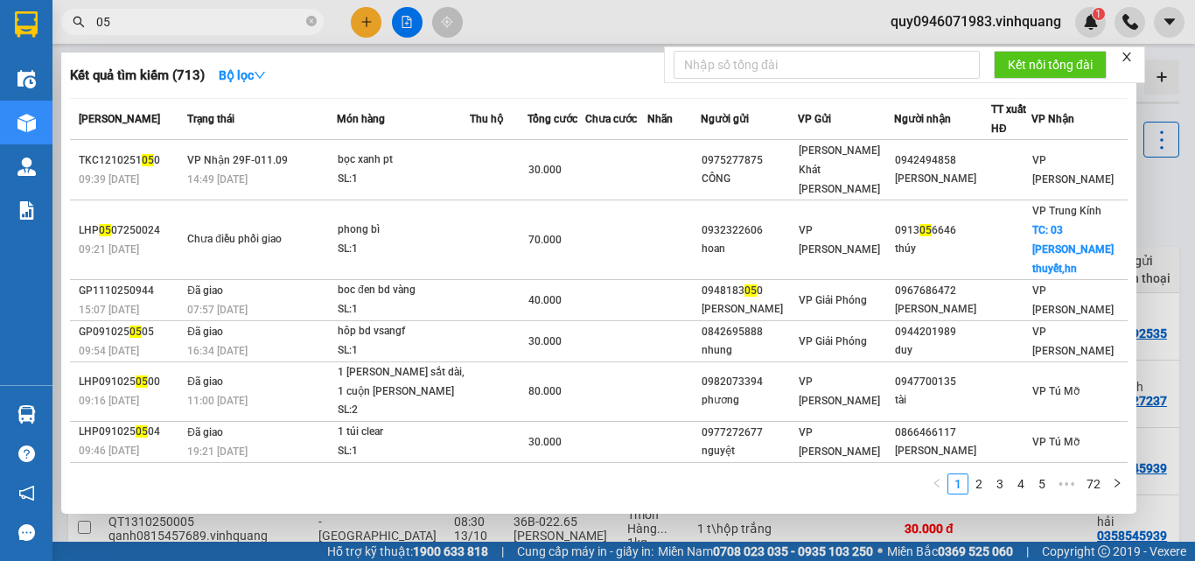
type input "0"
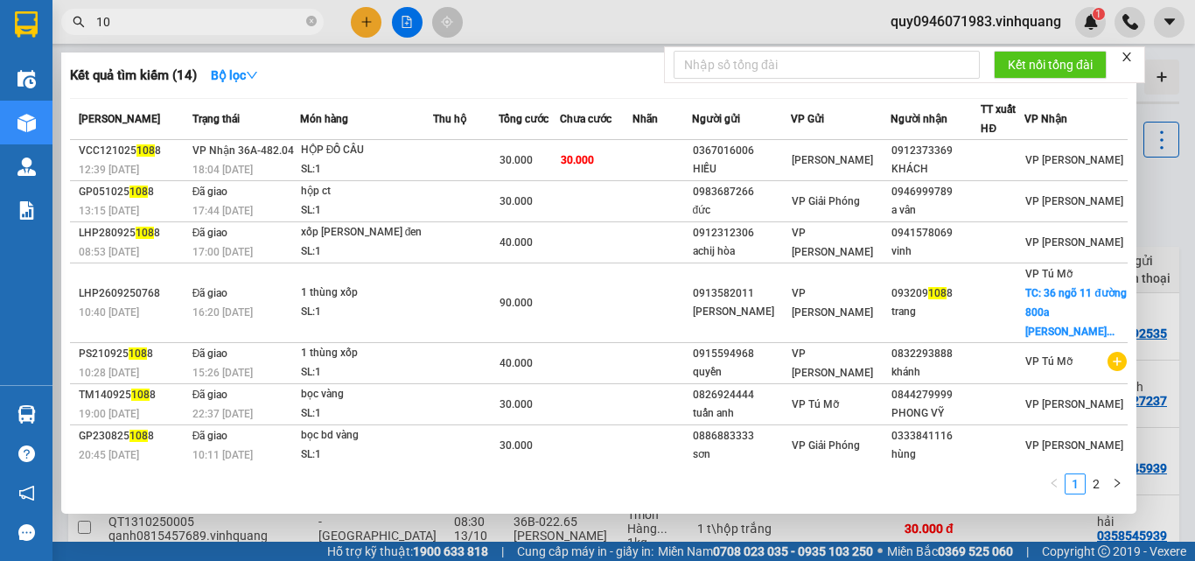
type input "1"
